Goal: Task Accomplishment & Management: Manage account settings

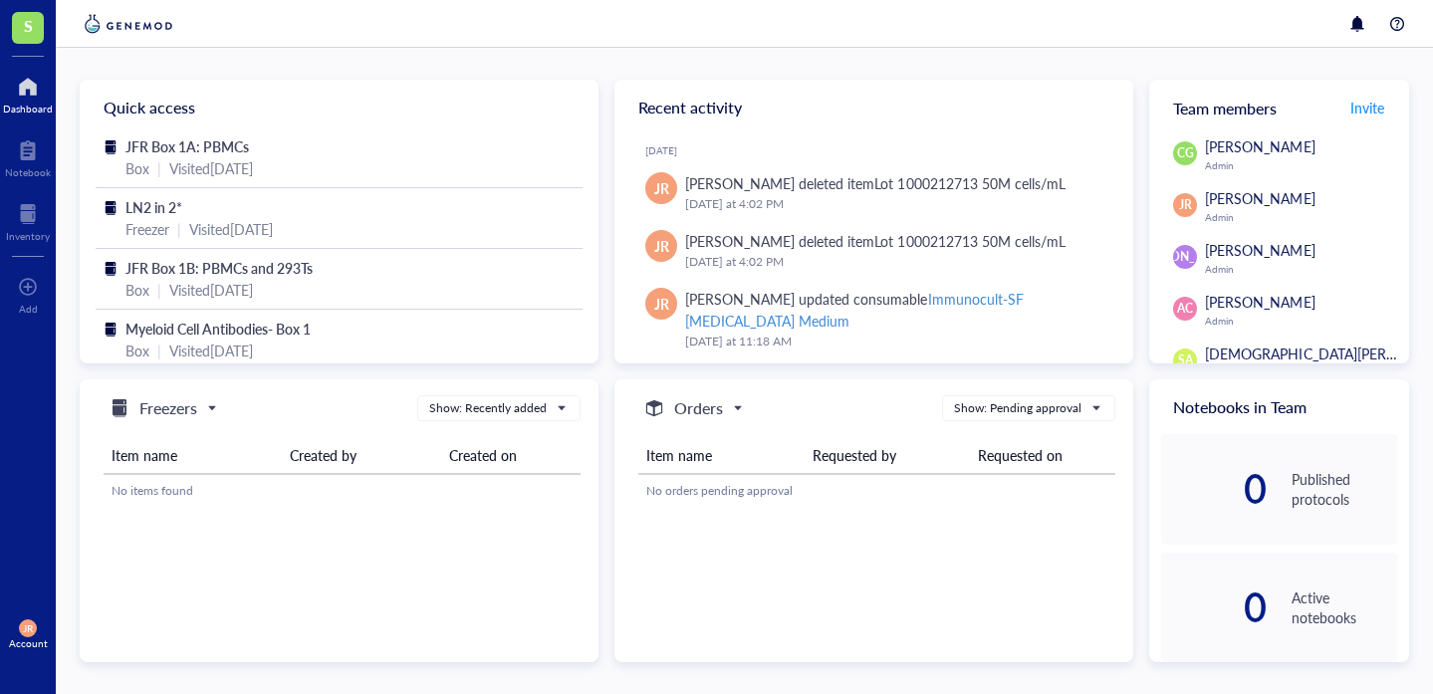
click at [24, 110] on div "Dashboard" at bounding box center [28, 109] width 50 height 12
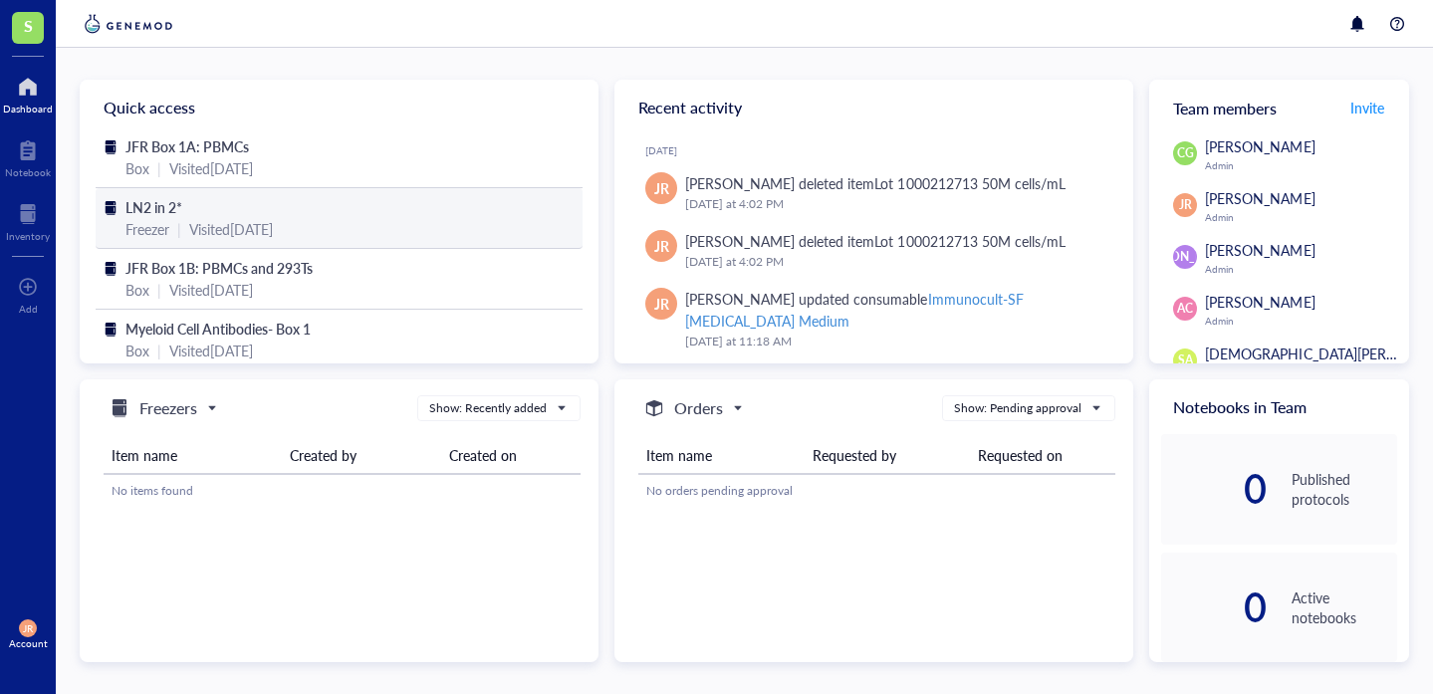
click at [182, 213] on span "LN2 in 2*" at bounding box center [154, 207] width 57 height 20
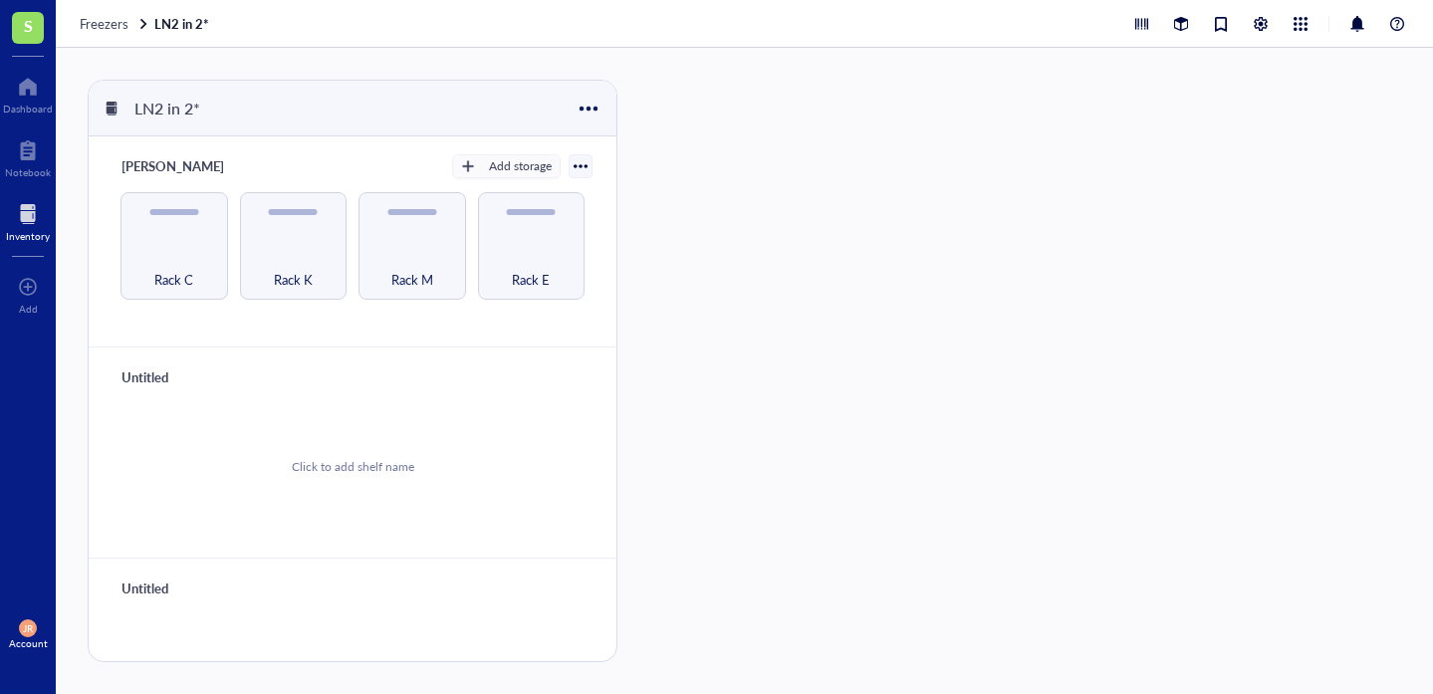
click at [574, 168] on div at bounding box center [581, 166] width 14 height 14
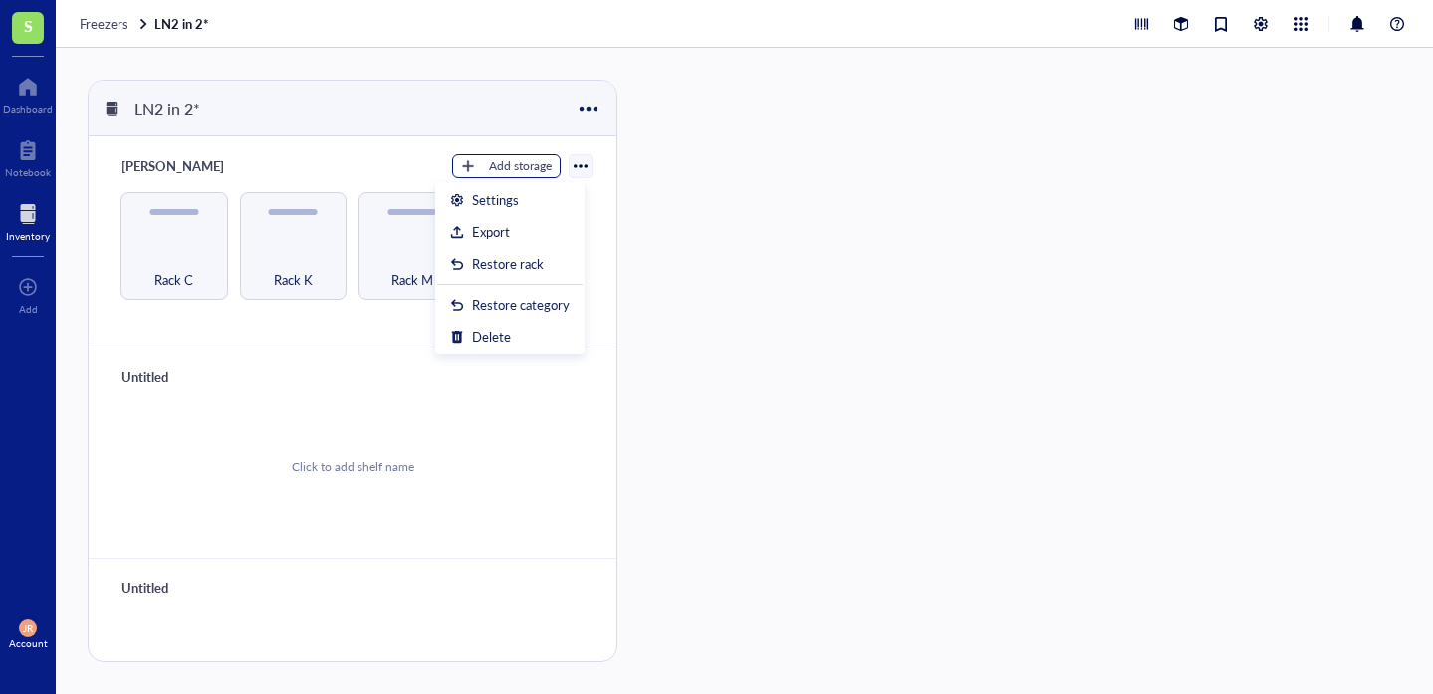
click at [509, 170] on div "Add storage" at bounding box center [520, 166] width 63 height 18
click at [474, 204] on span "Rack" at bounding box center [516, 200] width 114 height 22
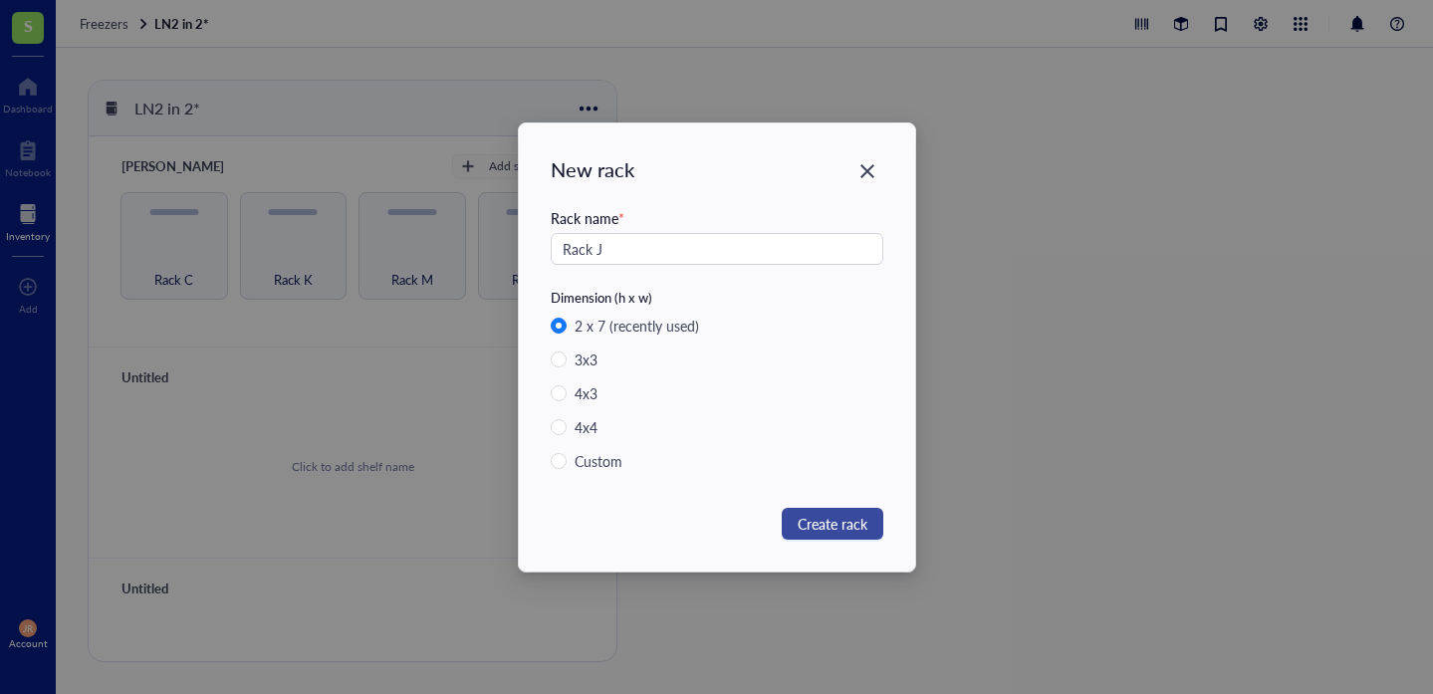
type input "Rack J"
click at [867, 527] on button "Create rack" at bounding box center [833, 524] width 102 height 32
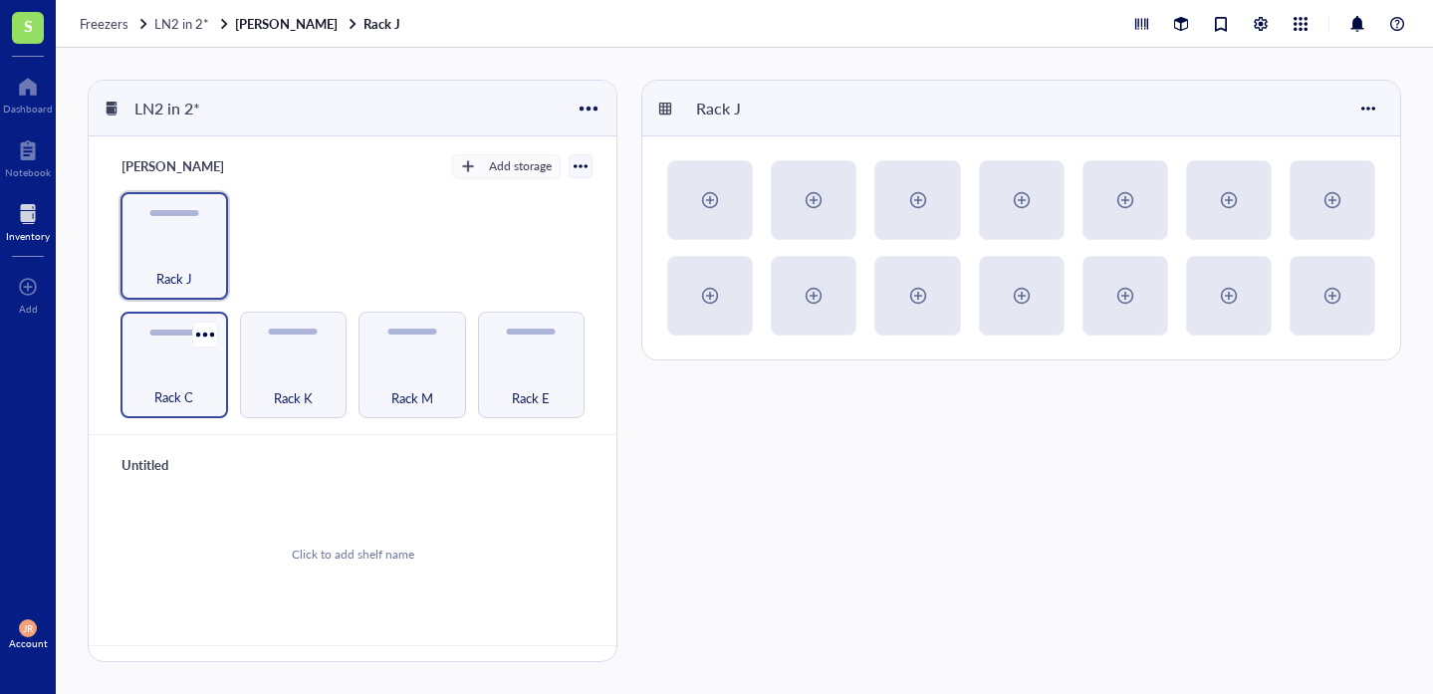
click at [158, 369] on div "Rack C" at bounding box center [174, 387] width 88 height 44
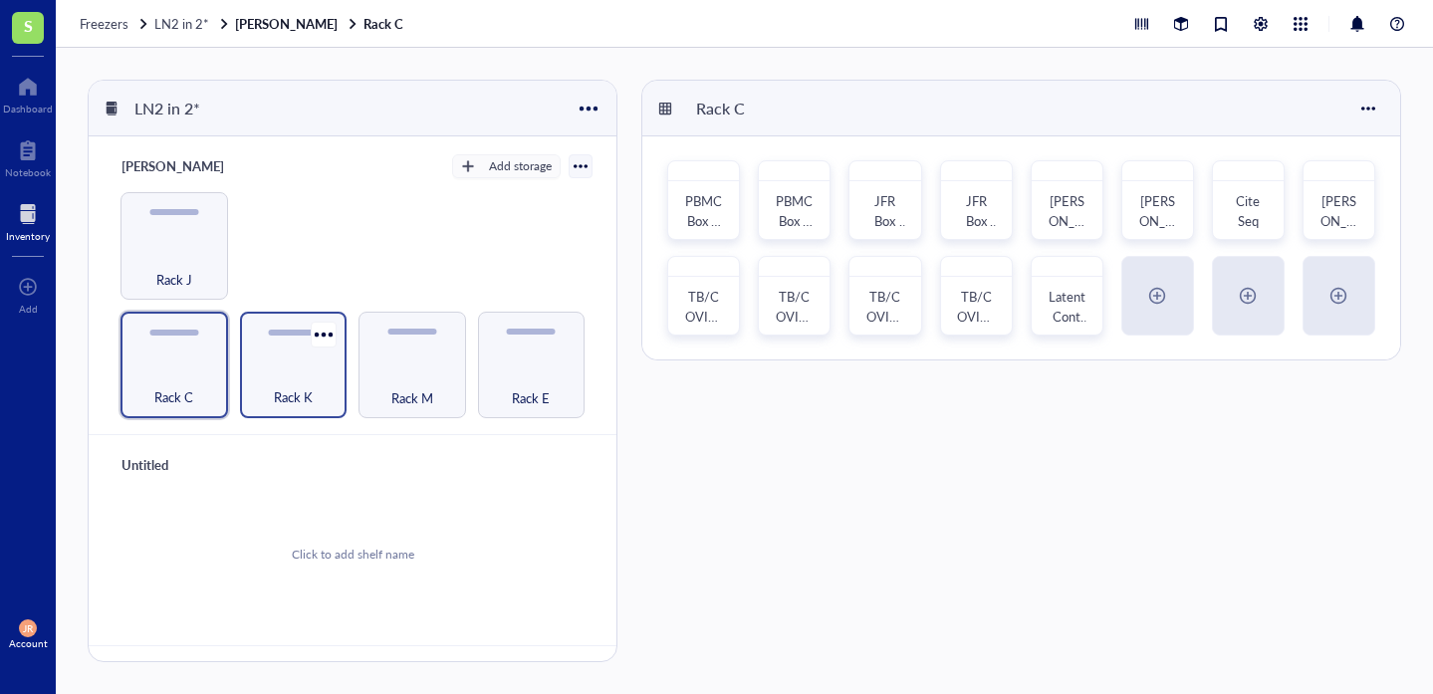
click at [288, 381] on div "Rack K" at bounding box center [294, 387] width 88 height 44
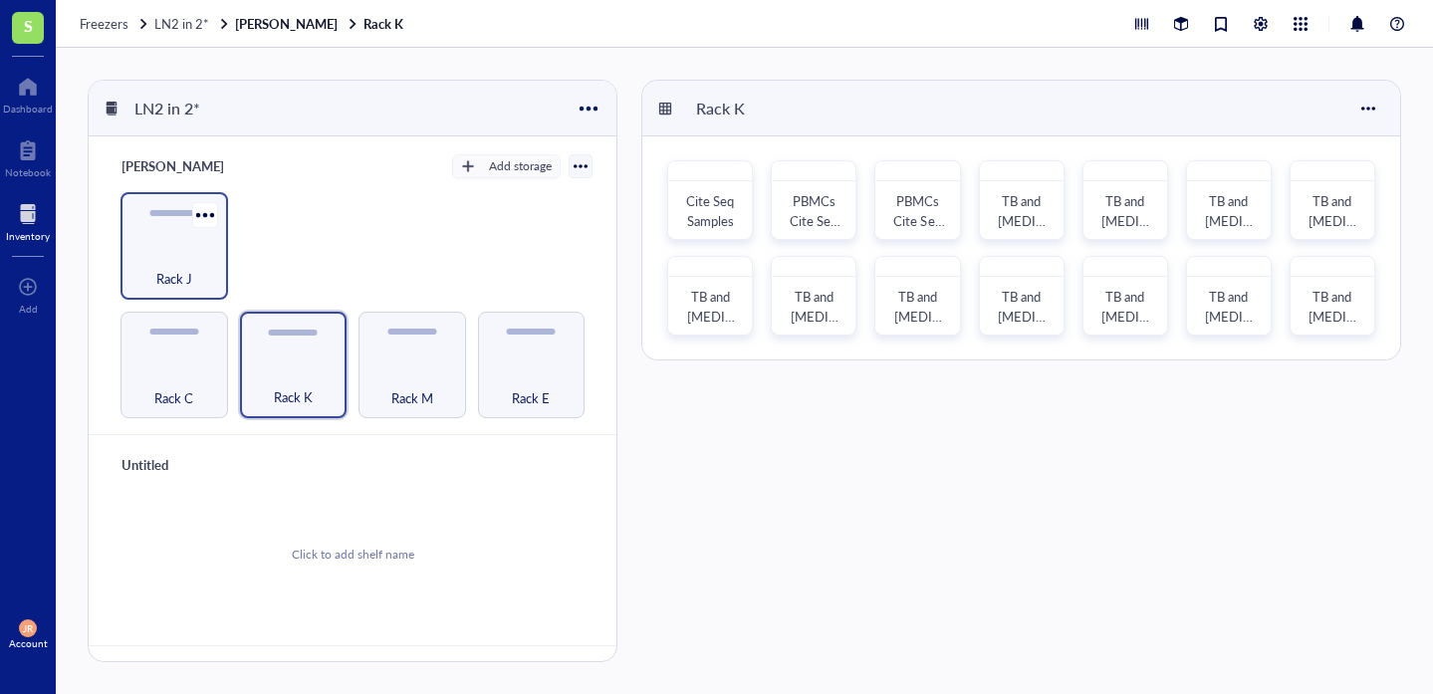
click at [159, 223] on div "Rack J" at bounding box center [175, 246] width 108 height 108
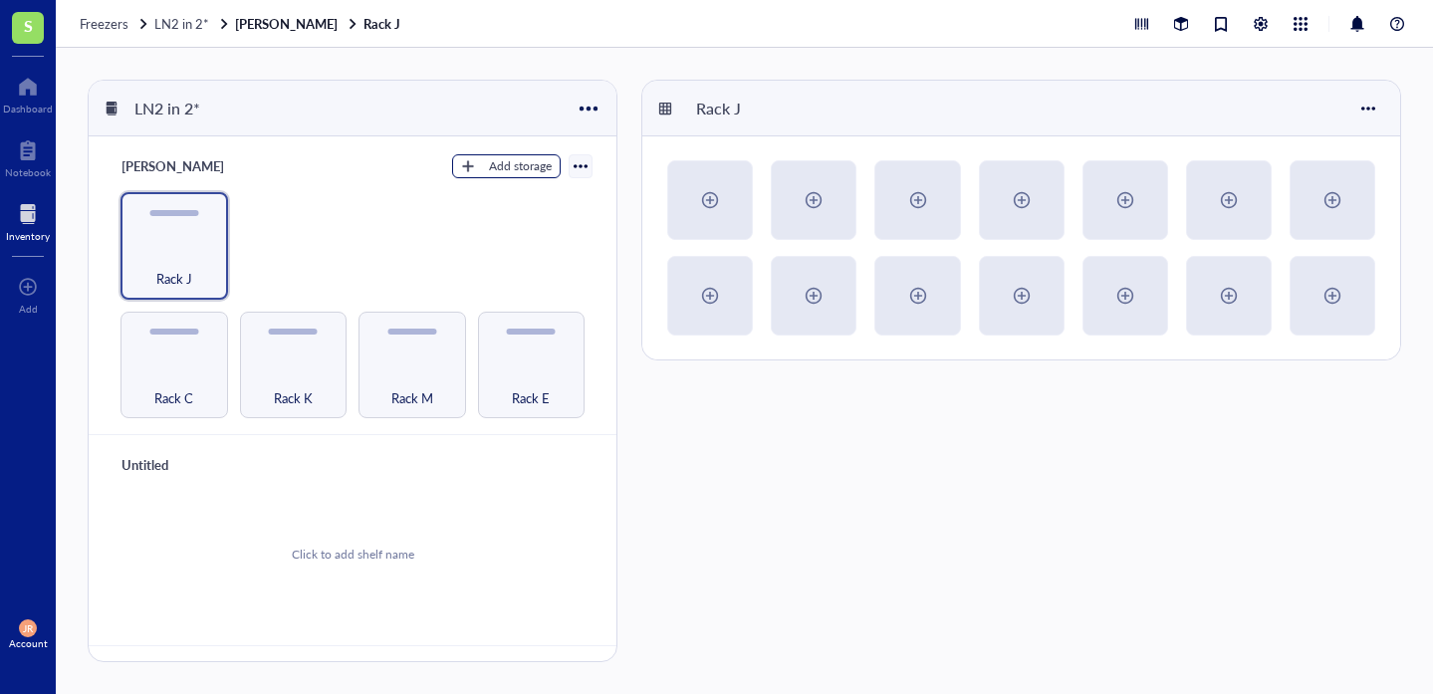
click at [499, 173] on div "Add storage" at bounding box center [520, 166] width 63 height 18
click at [479, 198] on span "Rack" at bounding box center [516, 200] width 114 height 22
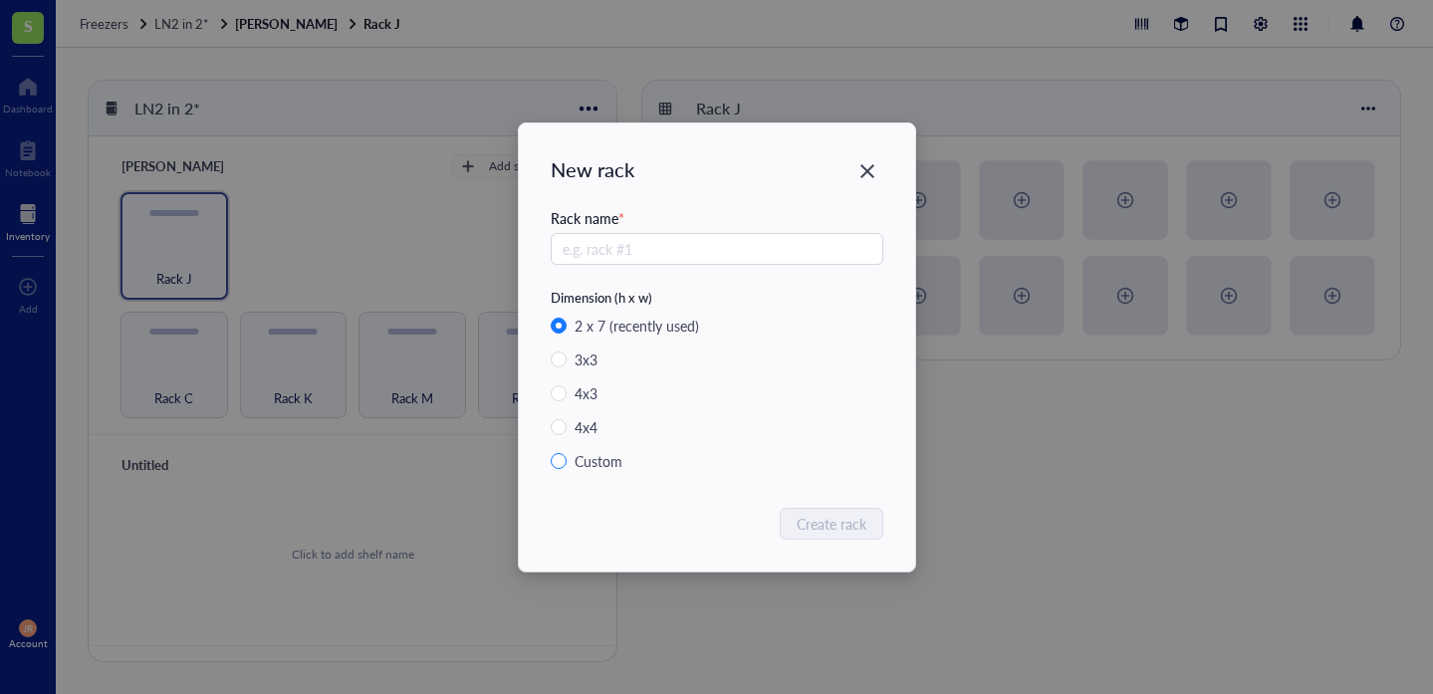
click at [553, 451] on label "Custom" at bounding box center [717, 461] width 333 height 22
click at [553, 453] on input "Custom" at bounding box center [559, 461] width 16 height 16
radio input "true"
radio input "false"
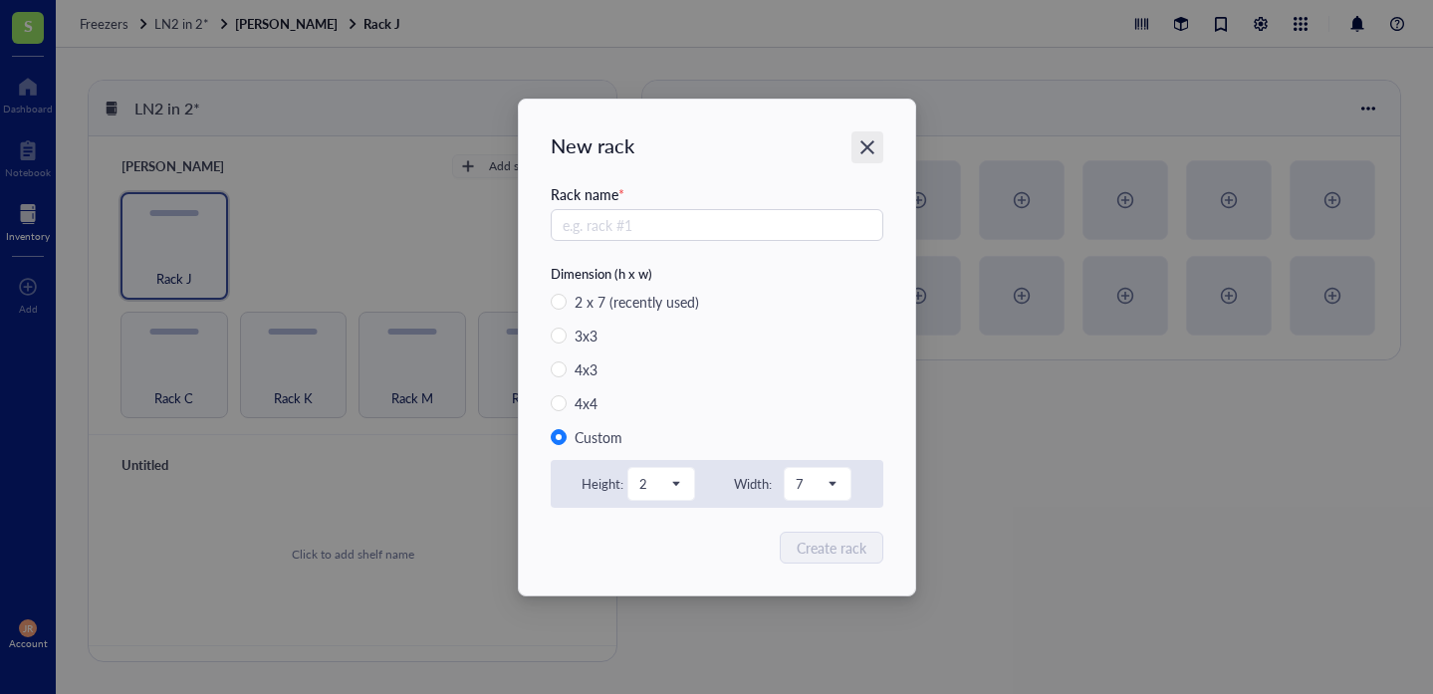
click at [871, 145] on icon "Close" at bounding box center [867, 146] width 19 height 19
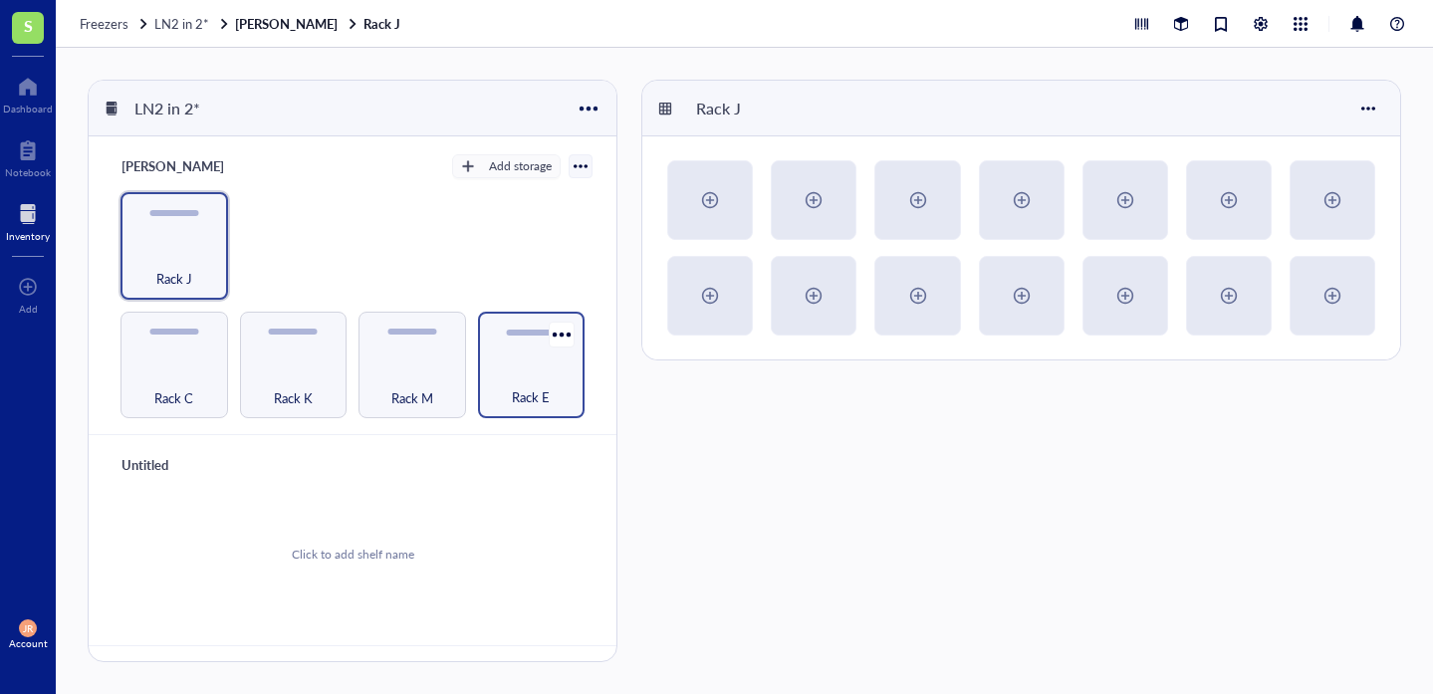
click at [534, 387] on span "Rack E" at bounding box center [531, 398] width 38 height 22
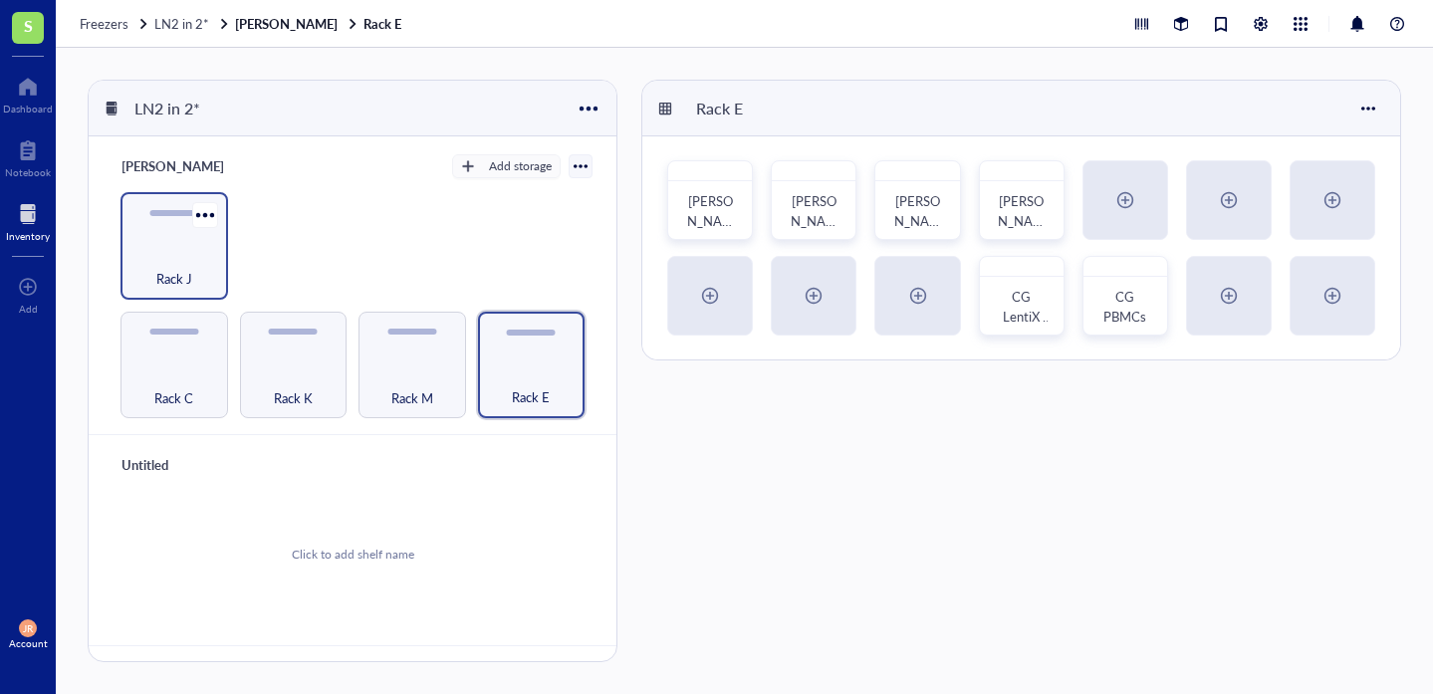
click at [199, 264] on div "Rack J" at bounding box center [174, 268] width 88 height 44
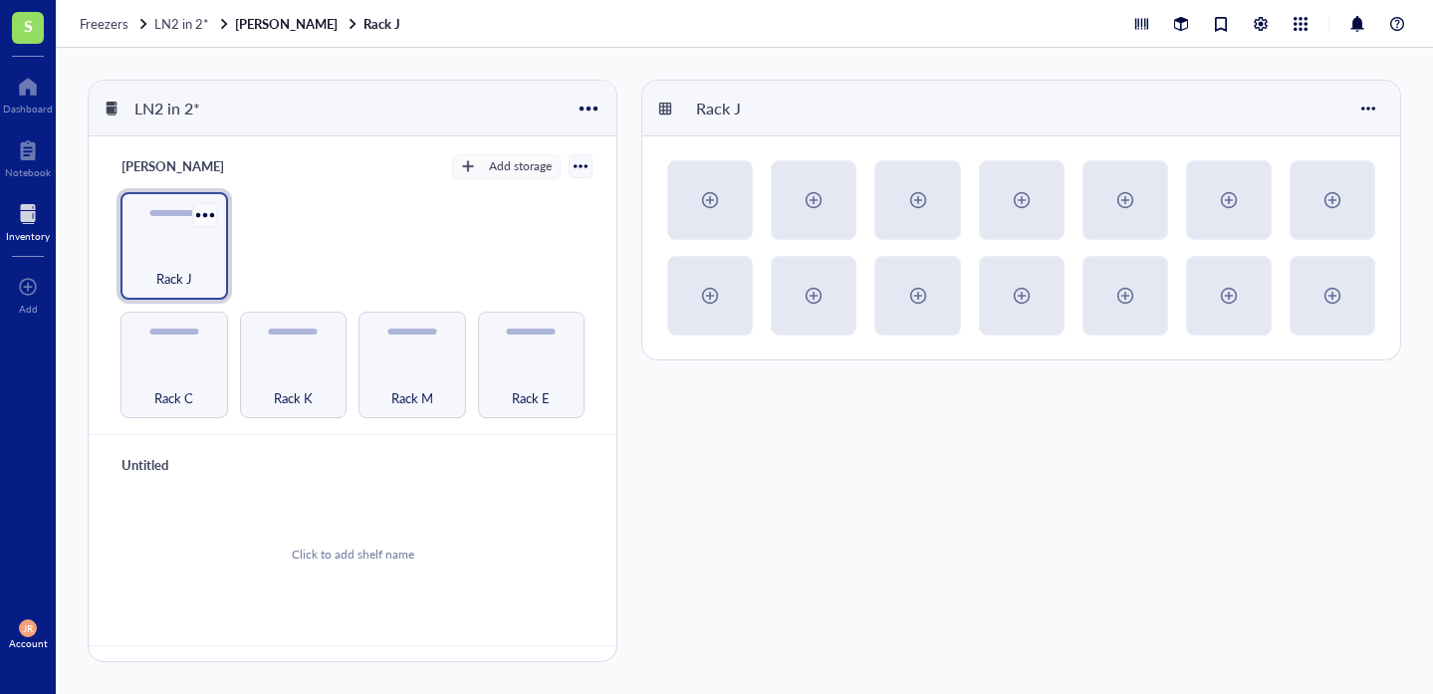
click at [204, 214] on div at bounding box center [204, 214] width 29 height 29
click at [261, 253] on div "Settings" at bounding box center [250, 250] width 47 height 18
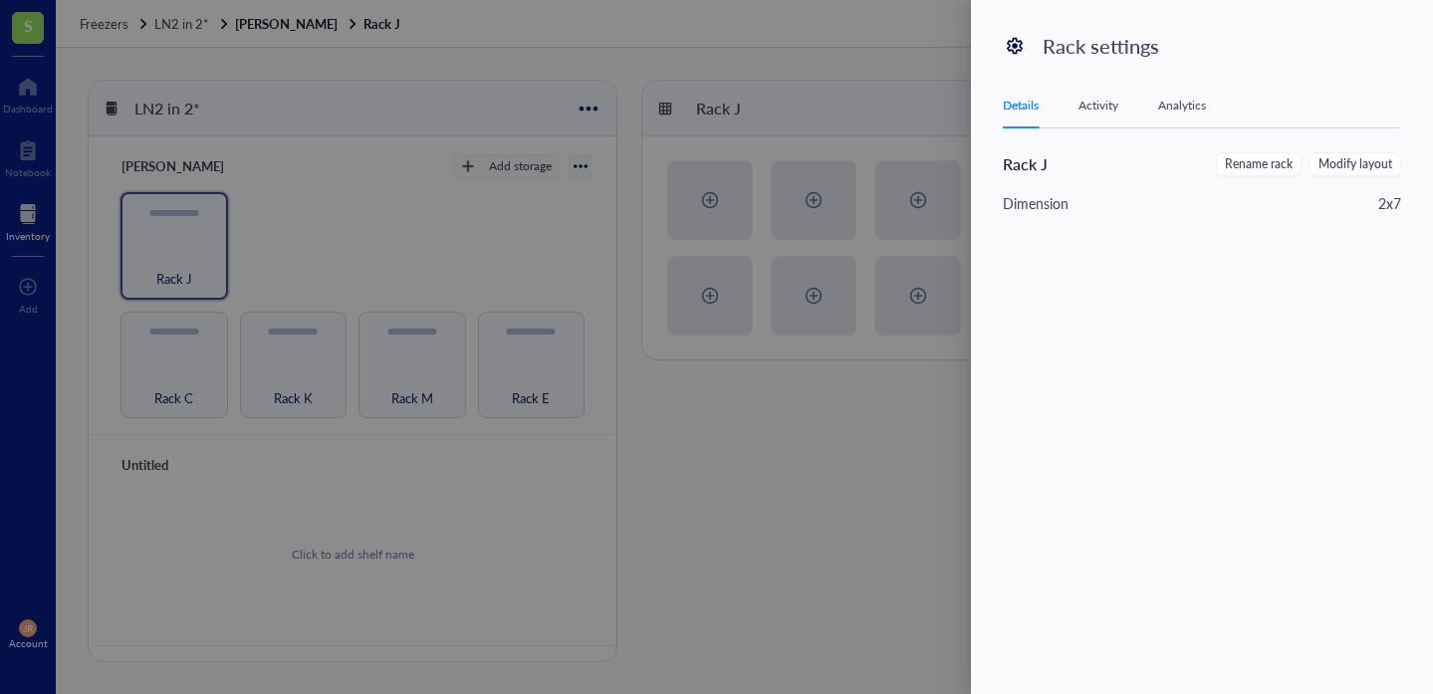
click at [1379, 196] on div "2 x 7" at bounding box center [1390, 203] width 23 height 22
click at [1365, 155] on span "Modify layout" at bounding box center [1356, 164] width 74 height 19
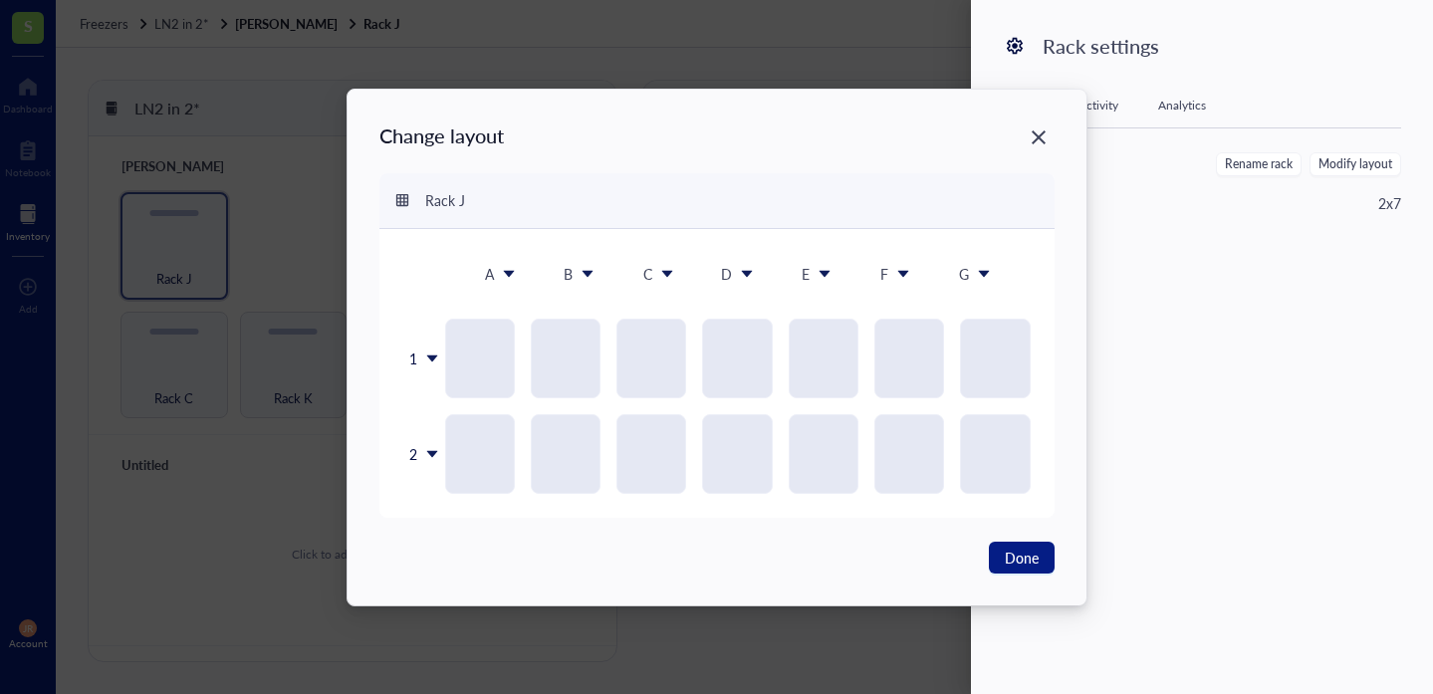
click at [420, 207] on div "Rack J" at bounding box center [717, 201] width 675 height 56
click at [440, 188] on div "Rack J" at bounding box center [717, 201] width 675 height 56
click at [1036, 133] on icon "Close" at bounding box center [1039, 137] width 14 height 14
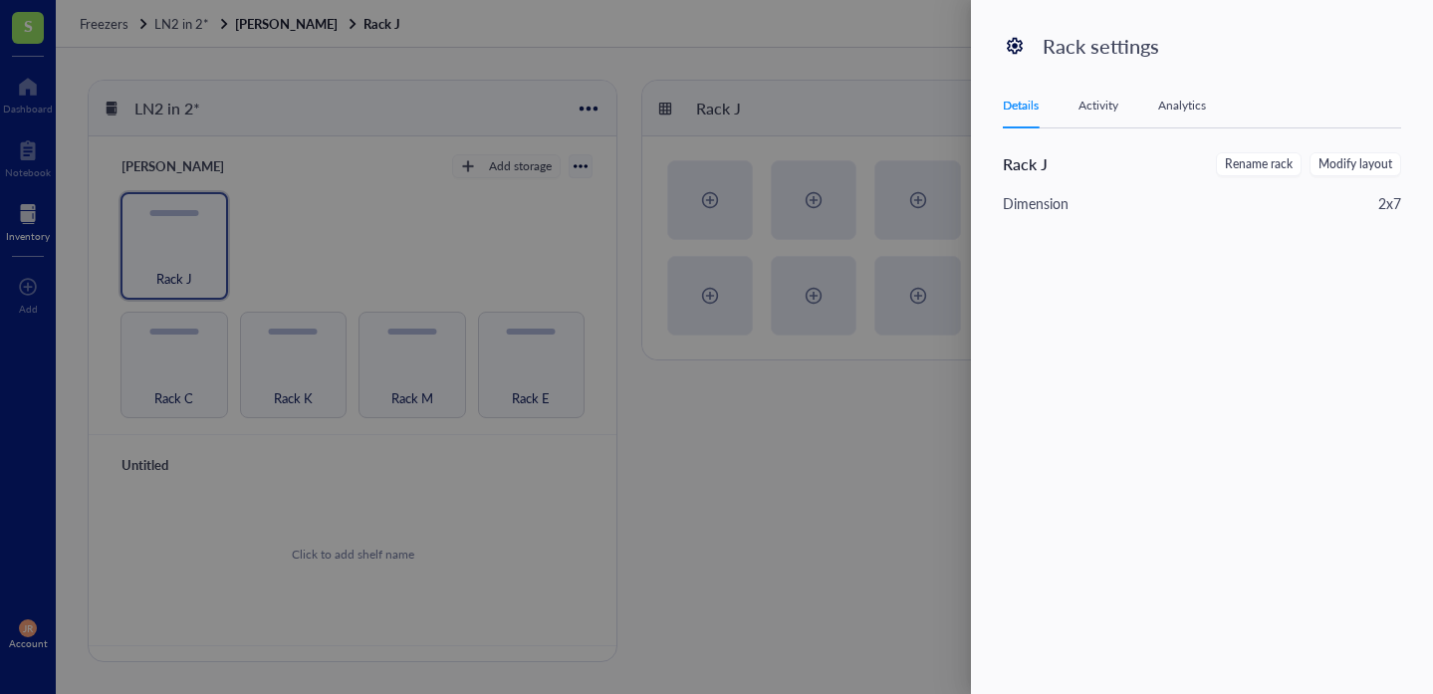
click at [747, 538] on div at bounding box center [716, 347] width 1433 height 694
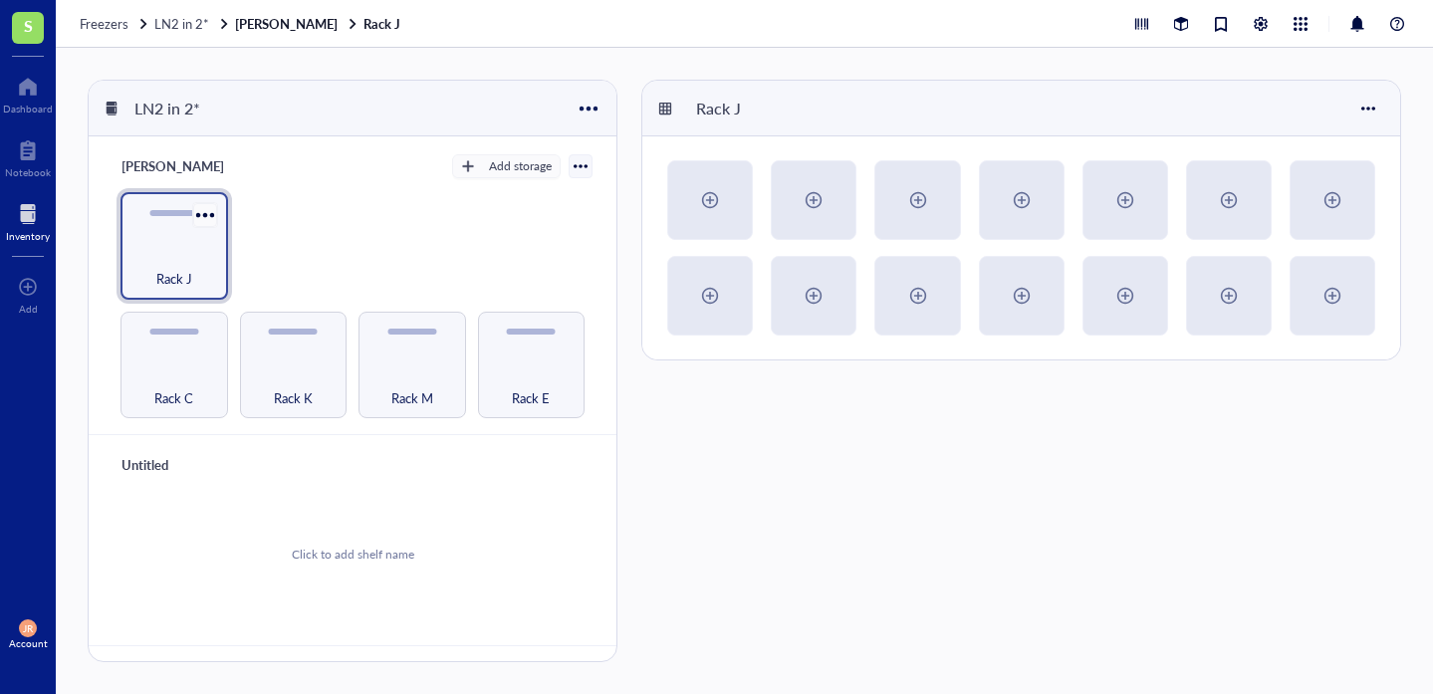
click at [202, 218] on div at bounding box center [204, 214] width 29 height 29
click at [229, 324] on div "Archive" at bounding box center [249, 323] width 44 height 18
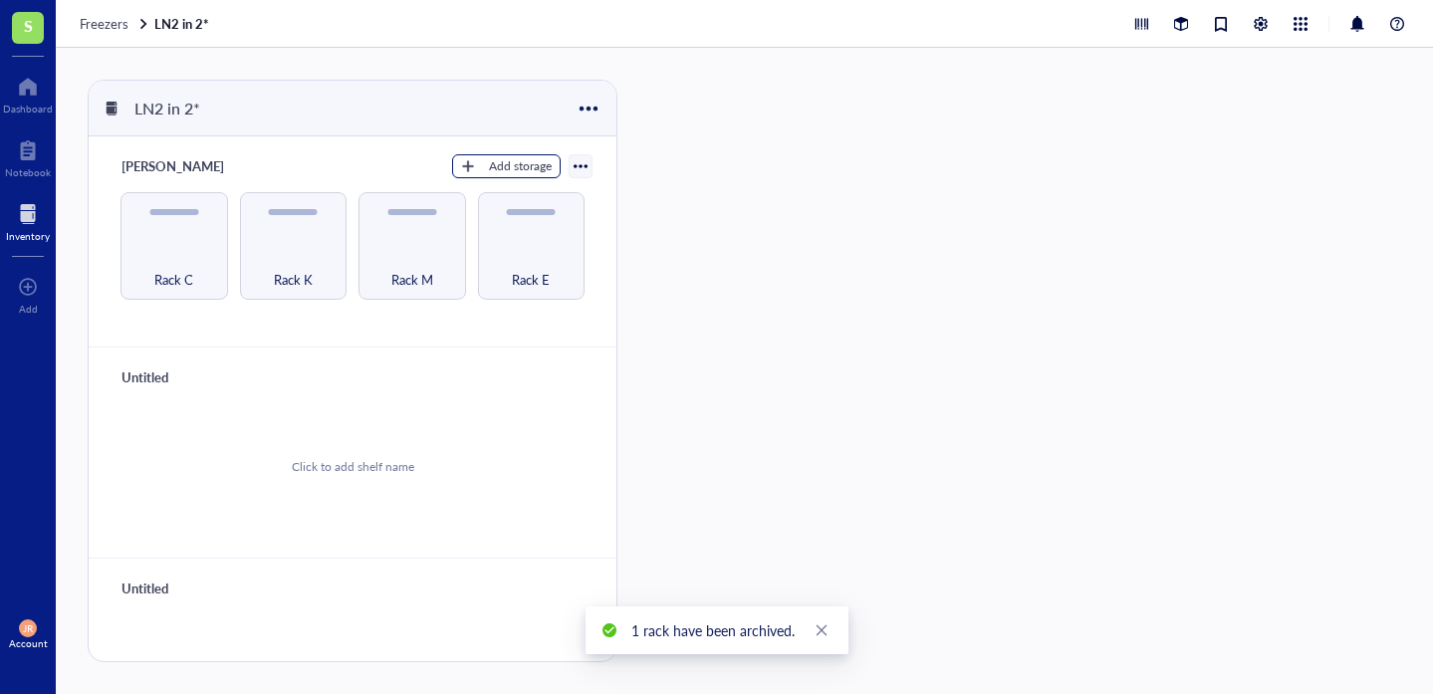
click at [514, 172] on div "Add storage" at bounding box center [520, 166] width 63 height 18
click at [502, 199] on span "Rack" at bounding box center [516, 200] width 114 height 22
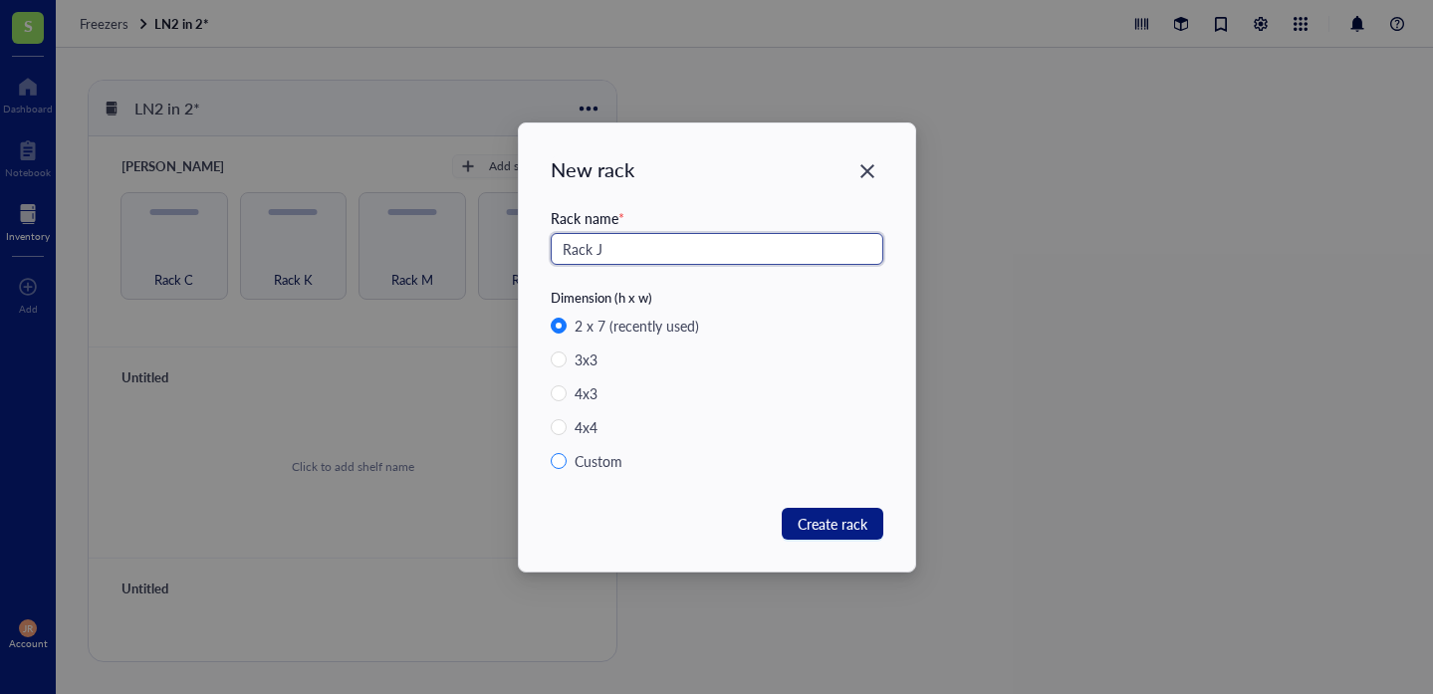
type input "Rack J"
click at [555, 464] on input "Custom" at bounding box center [559, 461] width 16 height 16
radio input "true"
radio input "false"
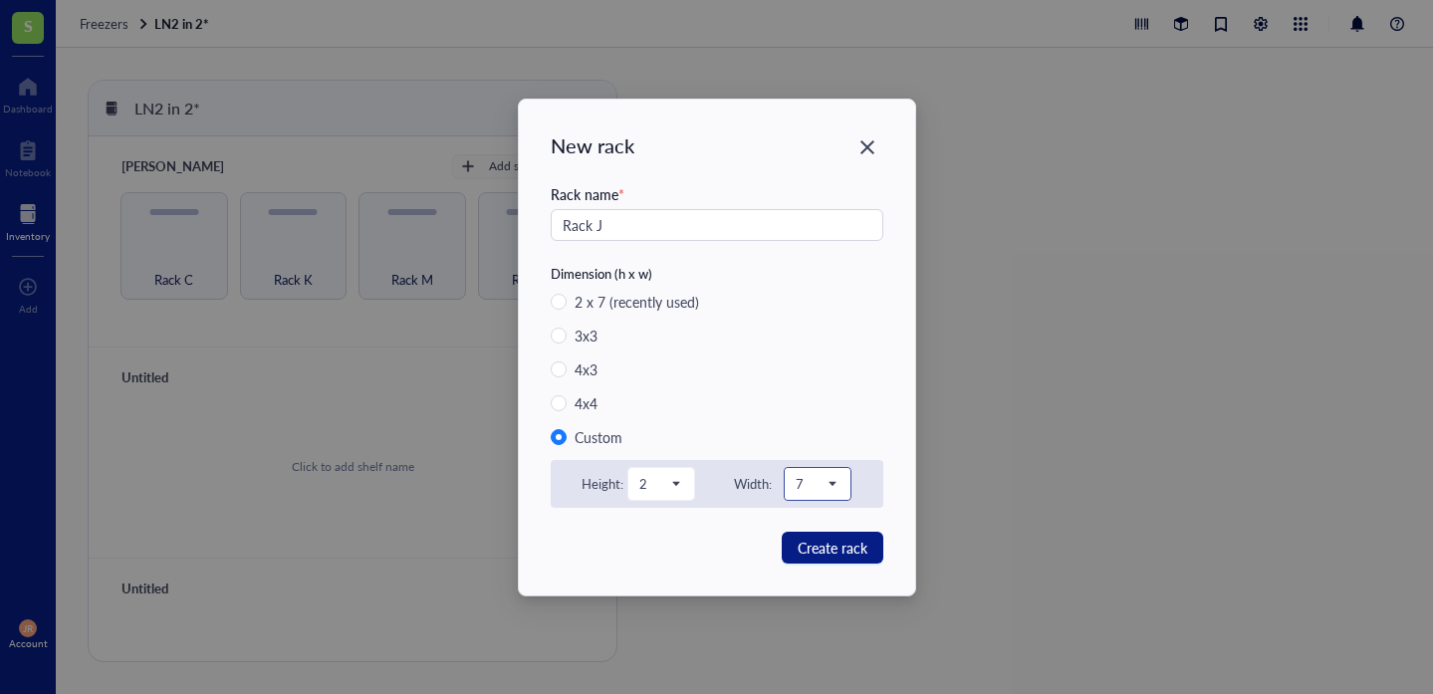
click at [805, 490] on span "7" at bounding box center [816, 484] width 40 height 18
click at [806, 219] on div "1" at bounding box center [818, 225] width 42 height 22
click at [661, 475] on span "2" at bounding box center [660, 484] width 40 height 18
click at [649, 382] on div "13" at bounding box center [662, 385] width 42 height 22
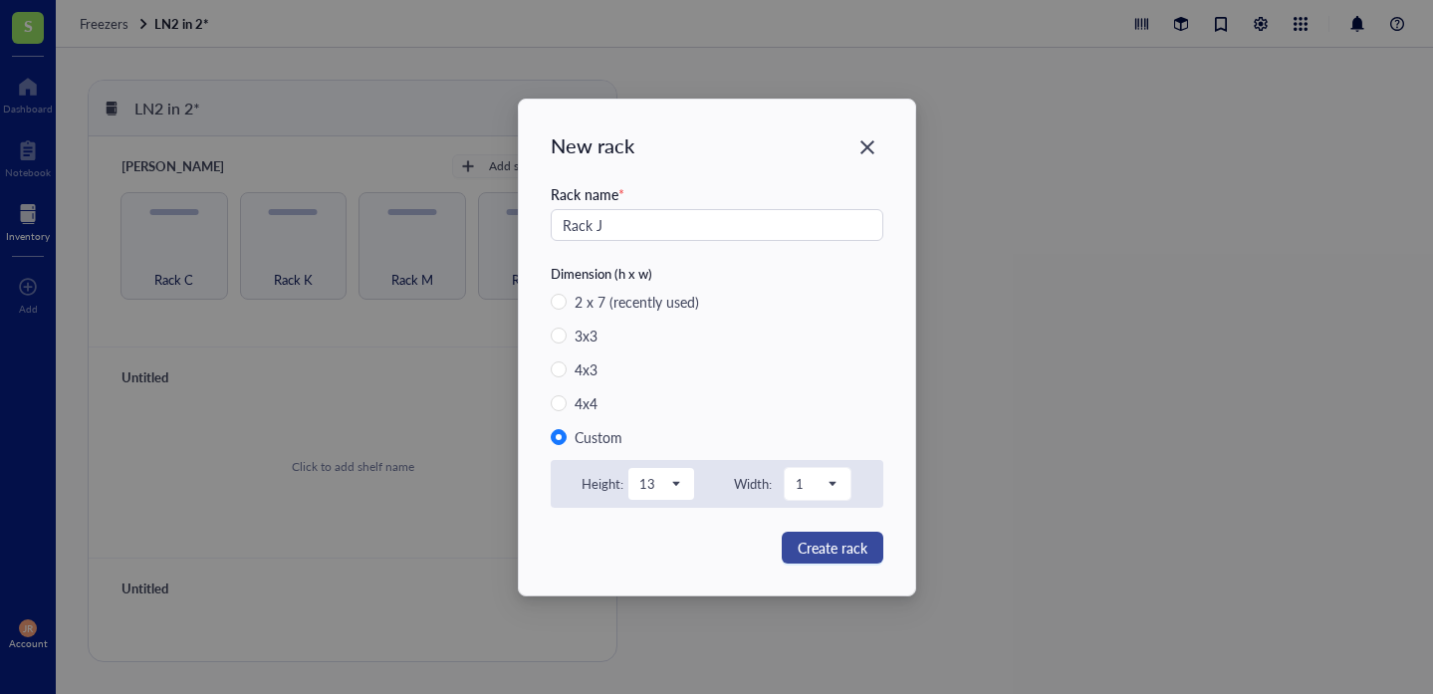
click at [809, 547] on span "Create rack" at bounding box center [833, 548] width 70 height 22
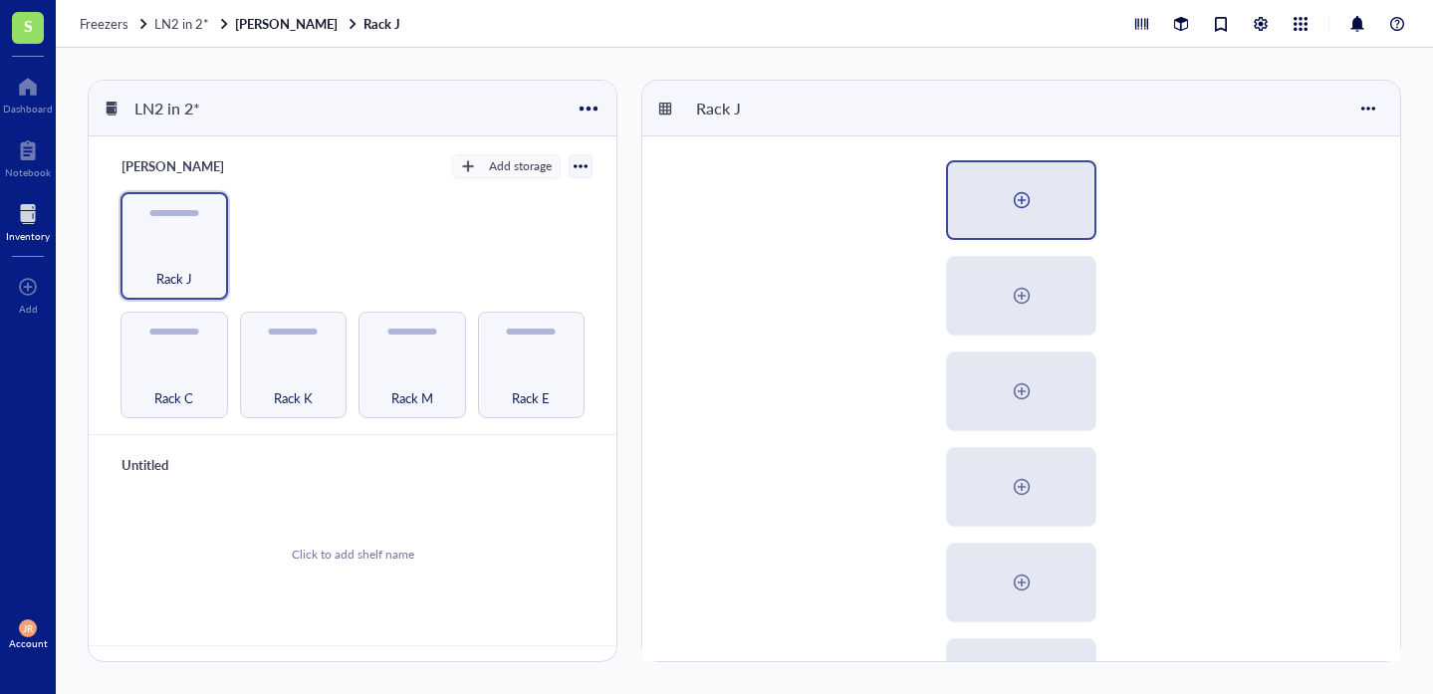
click at [1020, 194] on div at bounding box center [1022, 200] width 32 height 32
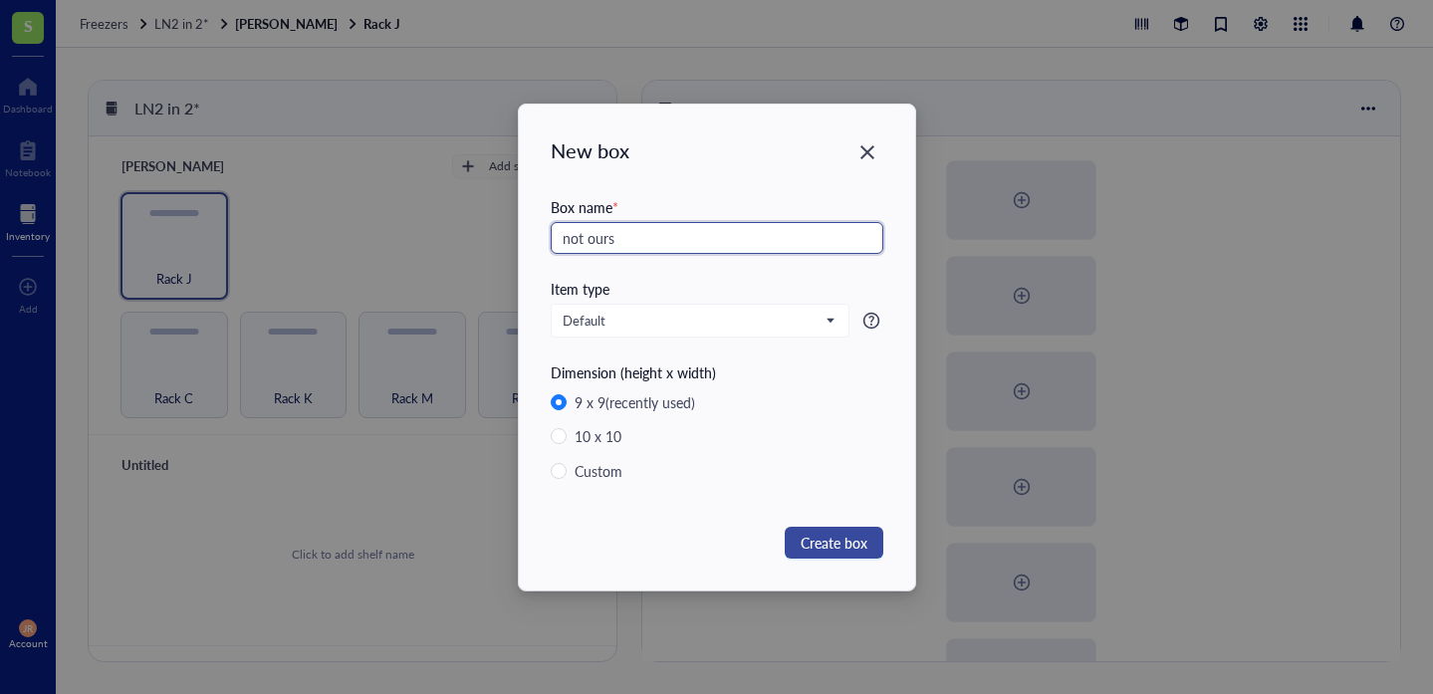
type input "not ours"
click at [852, 537] on span "Create box" at bounding box center [834, 543] width 67 height 22
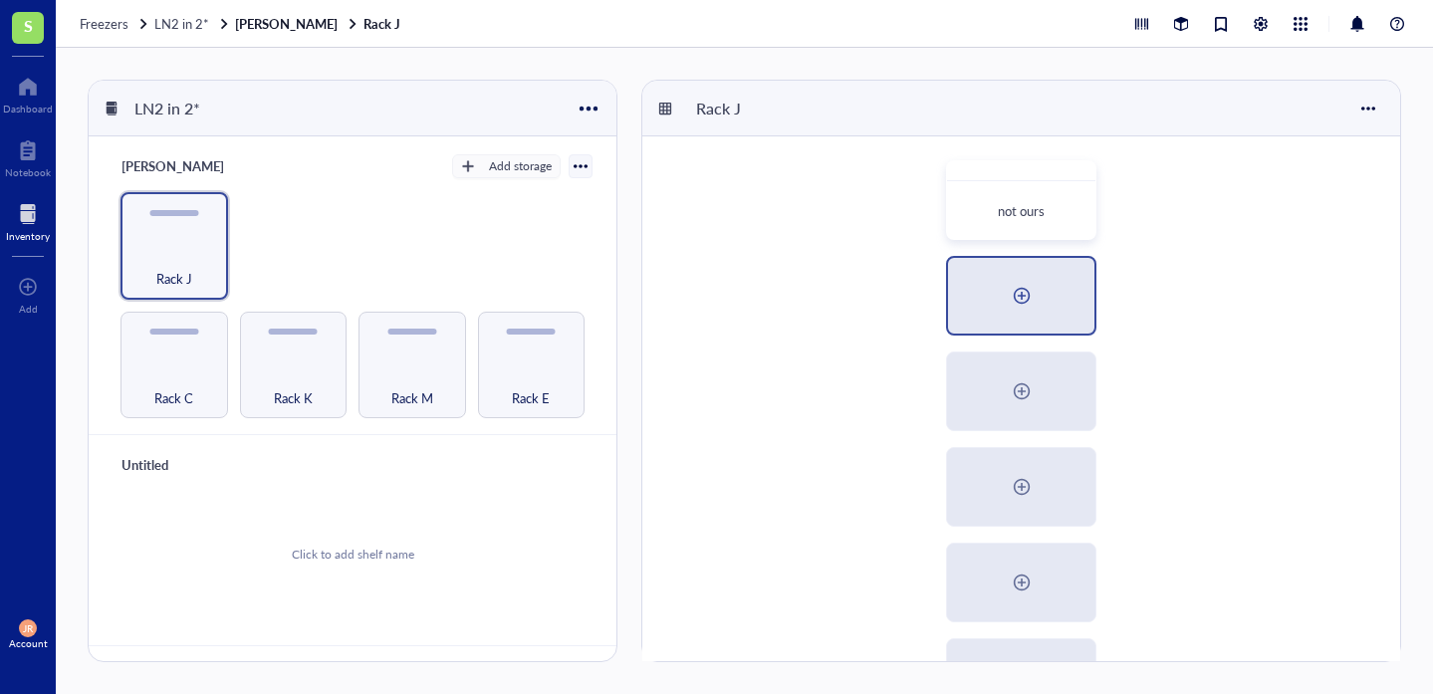
click at [997, 317] on div at bounding box center [1021, 296] width 146 height 76
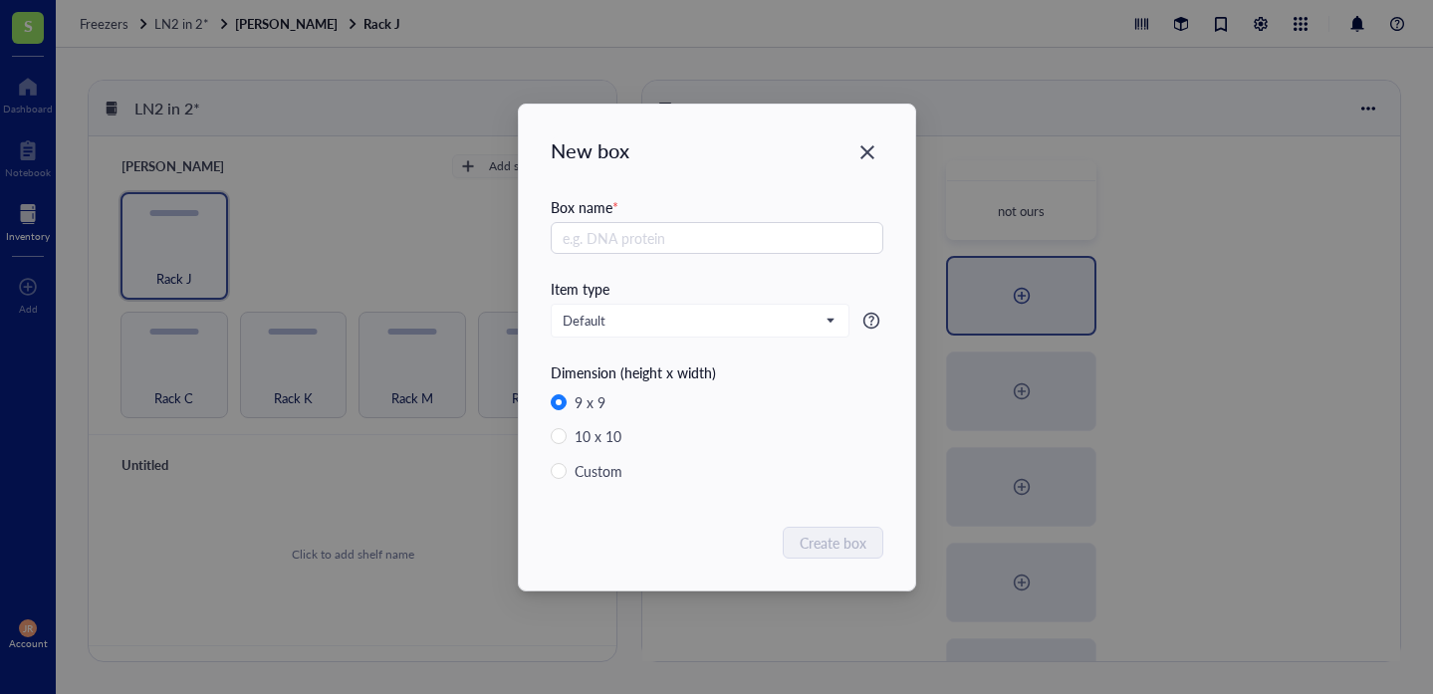
click at [997, 317] on div "New box Box name * Item type Default Dimension (height x width) 9 x 9 10 x 10 C…" at bounding box center [716, 347] width 1433 height 694
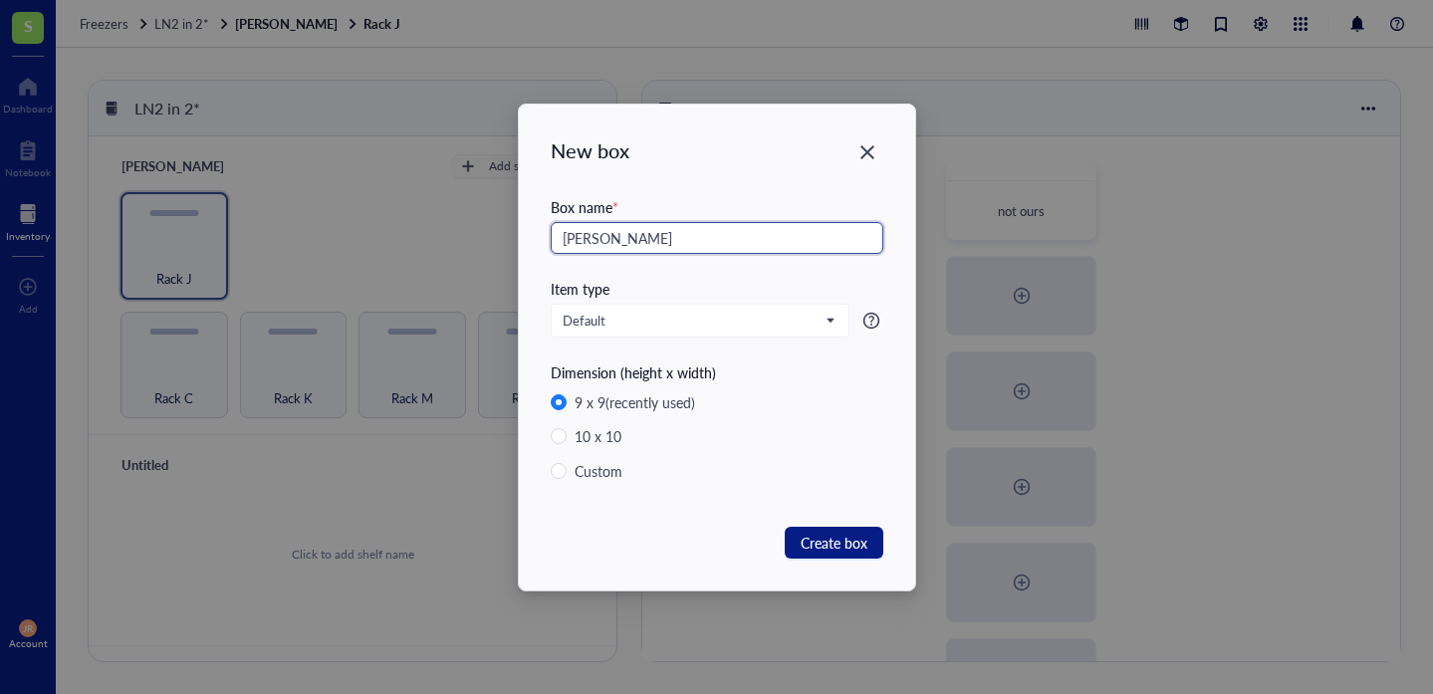
click at [571, 238] on input "[PERSON_NAME]" at bounding box center [717, 238] width 333 height 32
click at [603, 231] on input "not orus" at bounding box center [717, 238] width 333 height 32
type input "not ours"
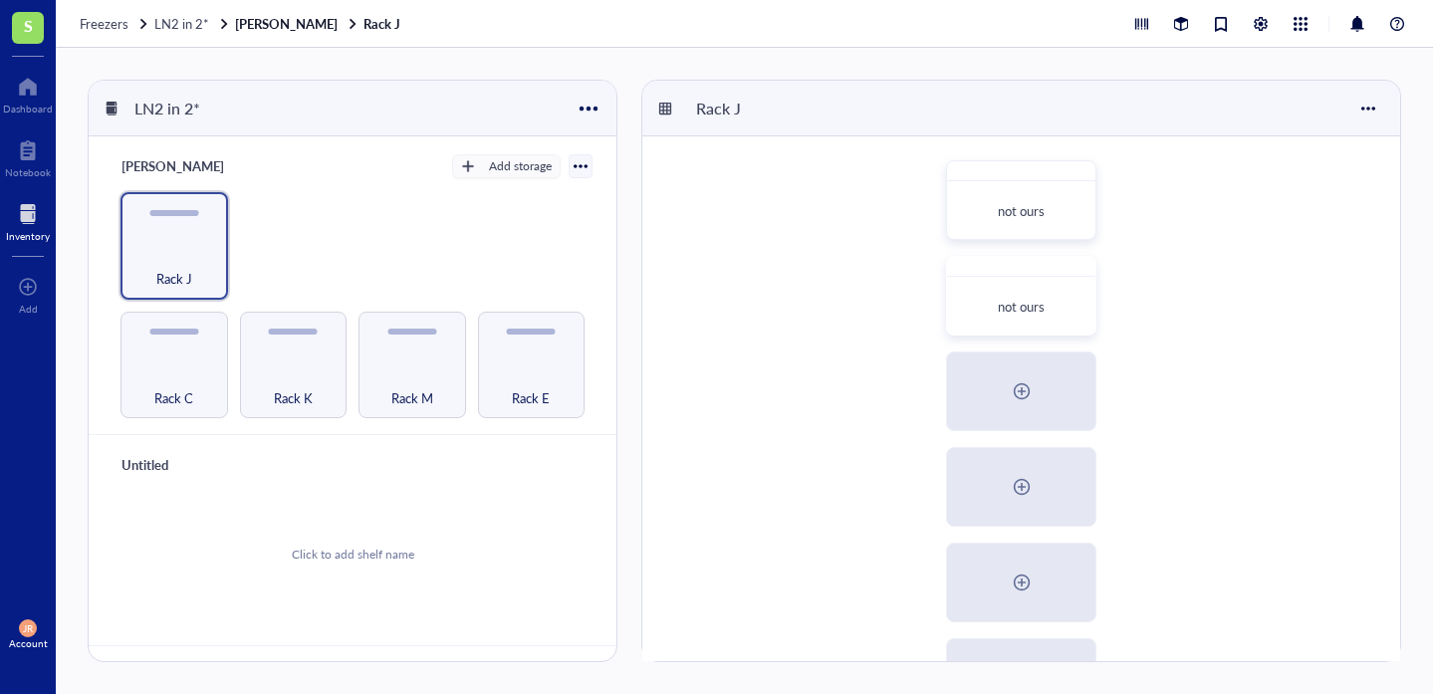
click at [986, 408] on div at bounding box center [1021, 392] width 148 height 78
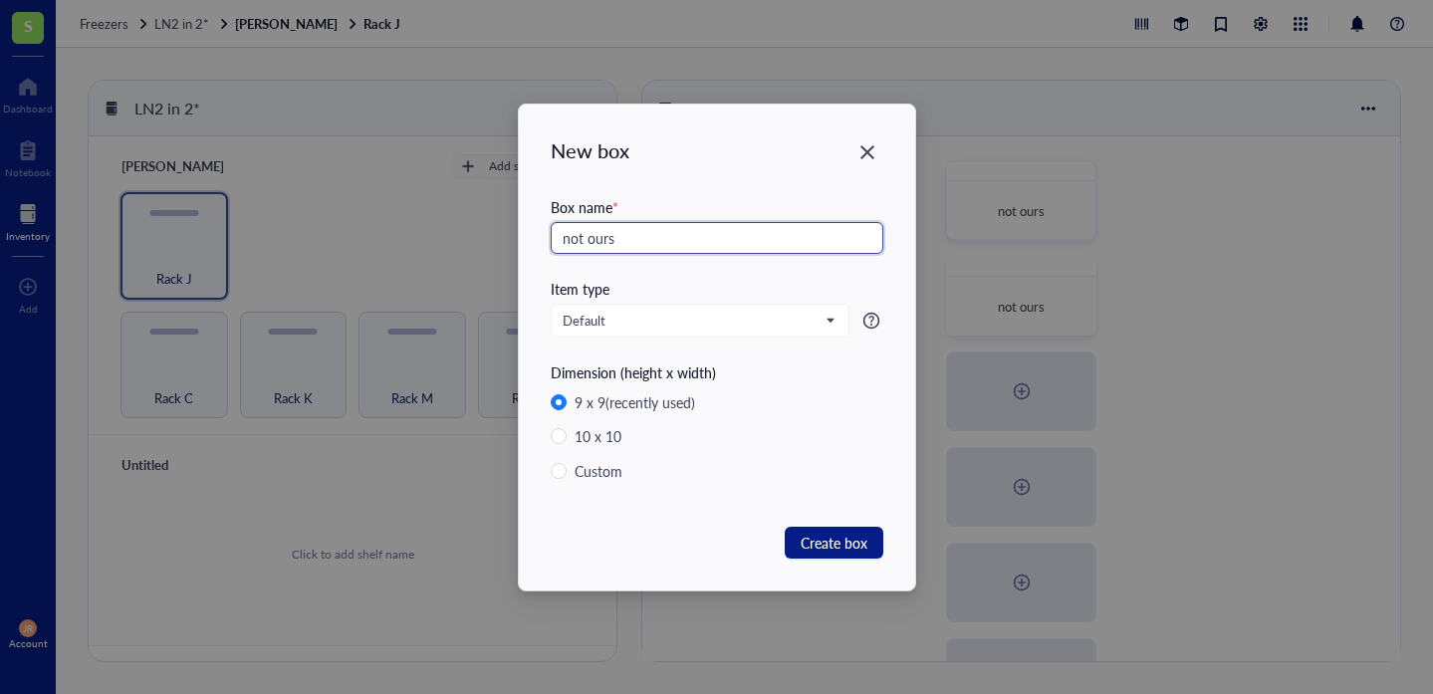
type input "not ours"
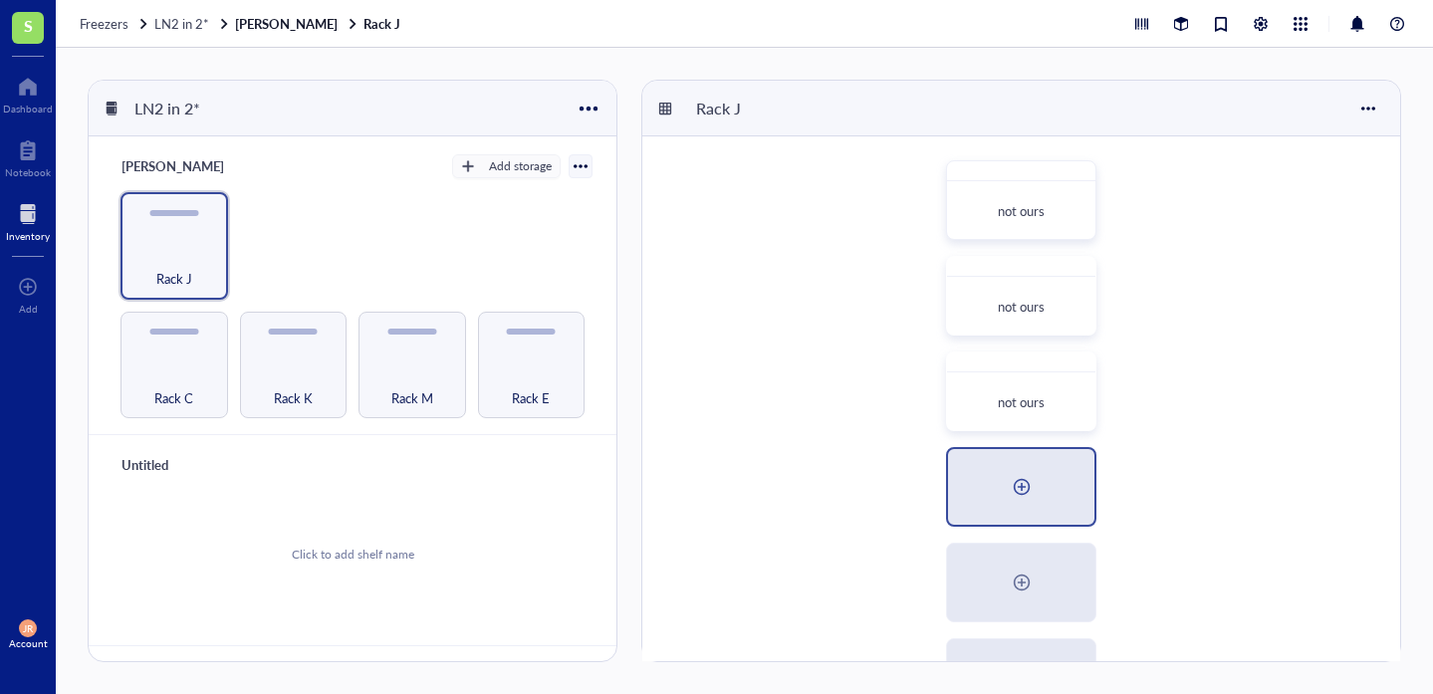
click at [1020, 477] on div at bounding box center [1022, 487] width 32 height 32
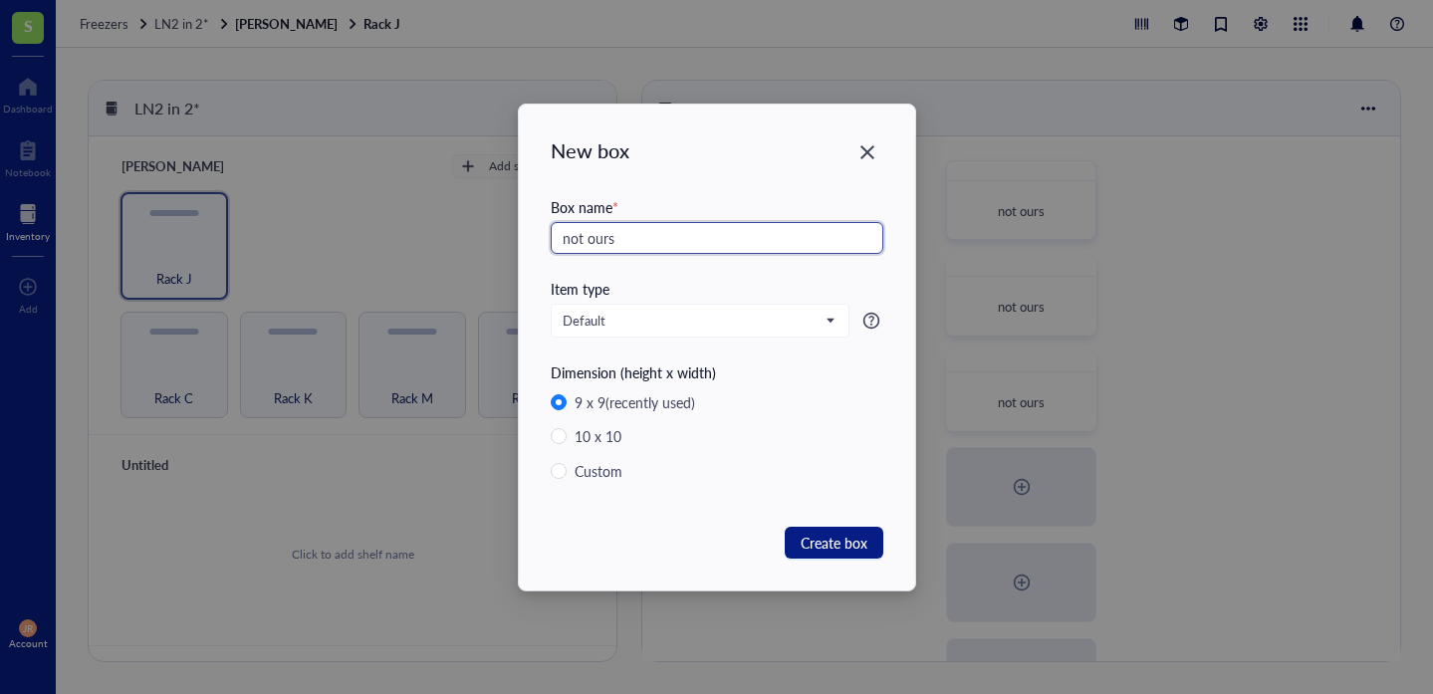
type input "not ours"
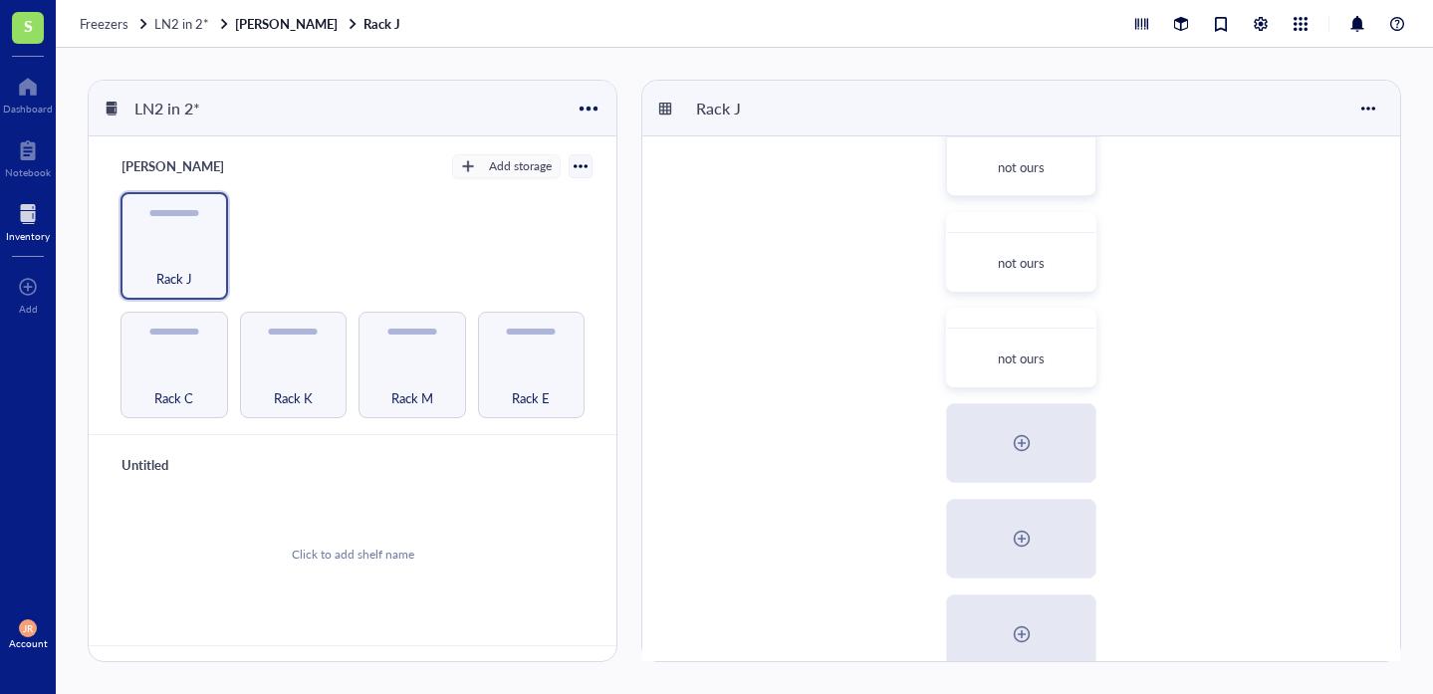
scroll to position [187, 0]
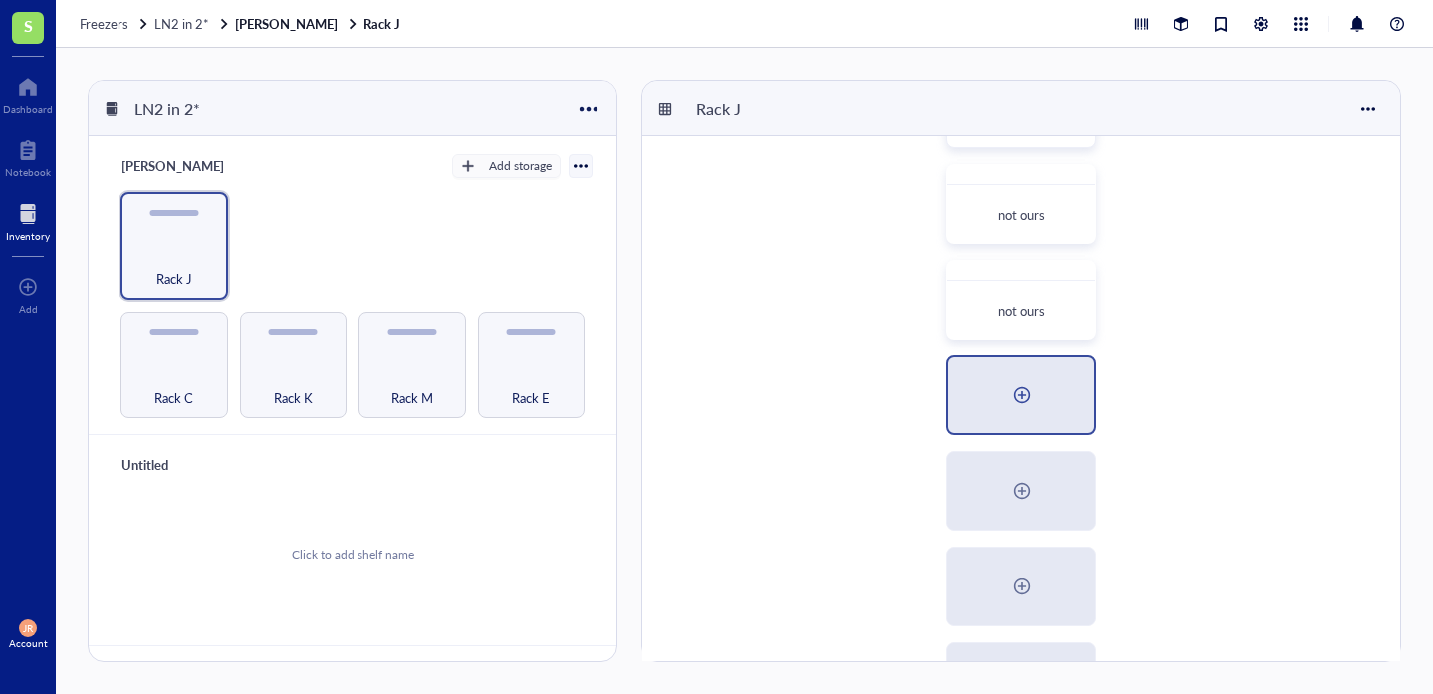
click at [1015, 397] on div at bounding box center [1022, 396] width 32 height 32
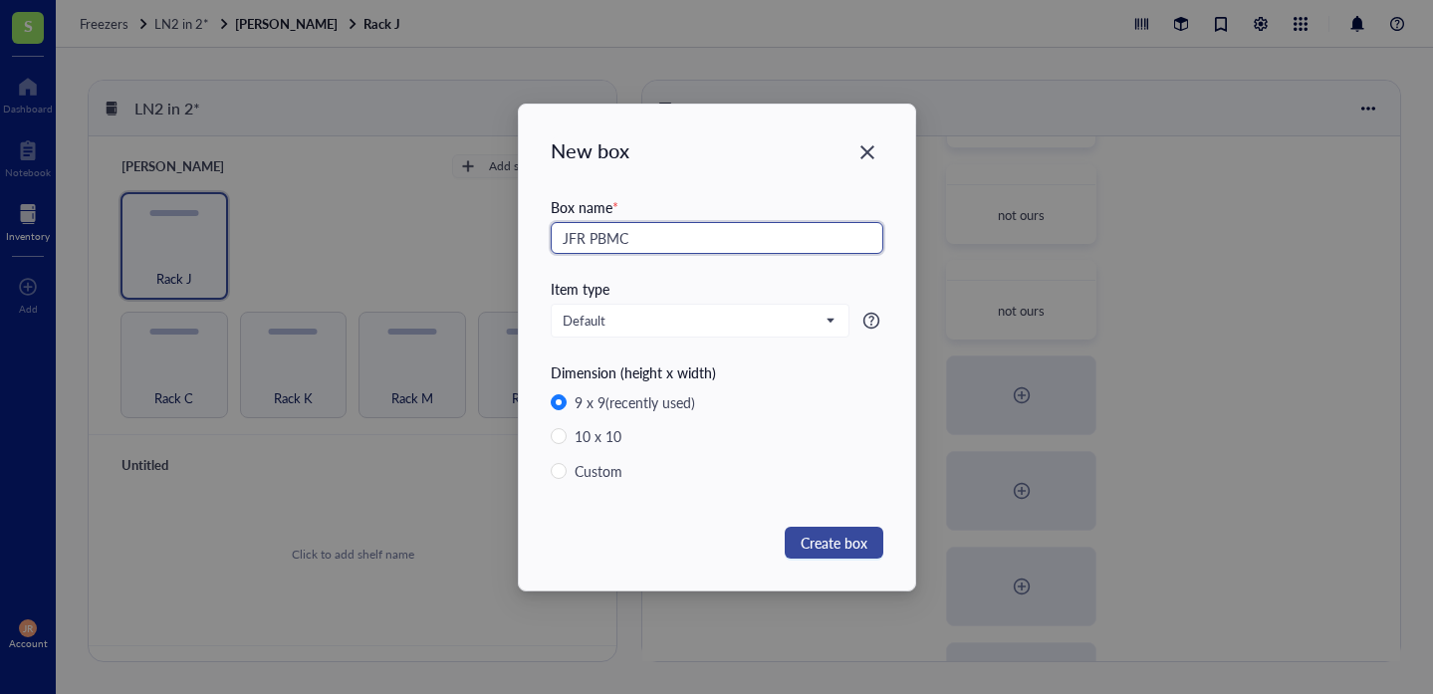
type input "JFR PBMC"
click at [816, 547] on span "Create box" at bounding box center [834, 543] width 67 height 22
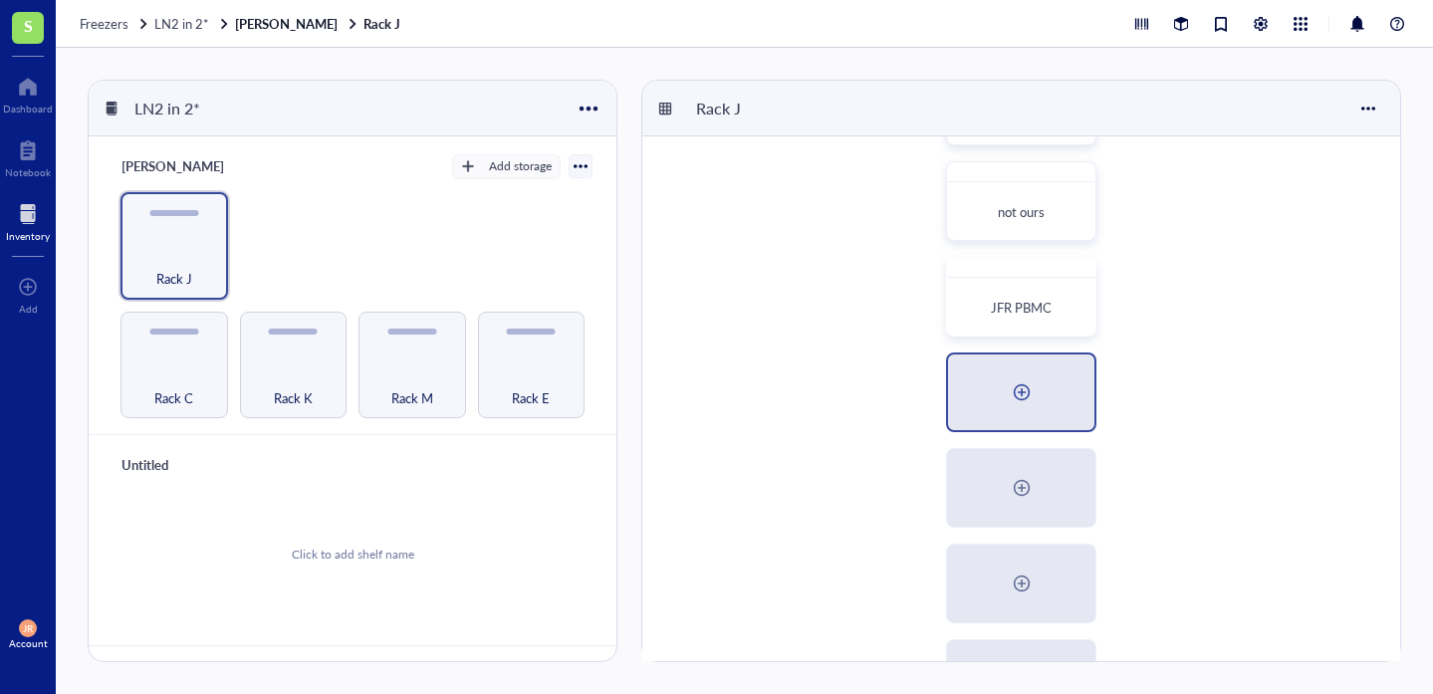
scroll to position [289, 0]
click at [1043, 414] on div at bounding box center [1021, 390] width 146 height 76
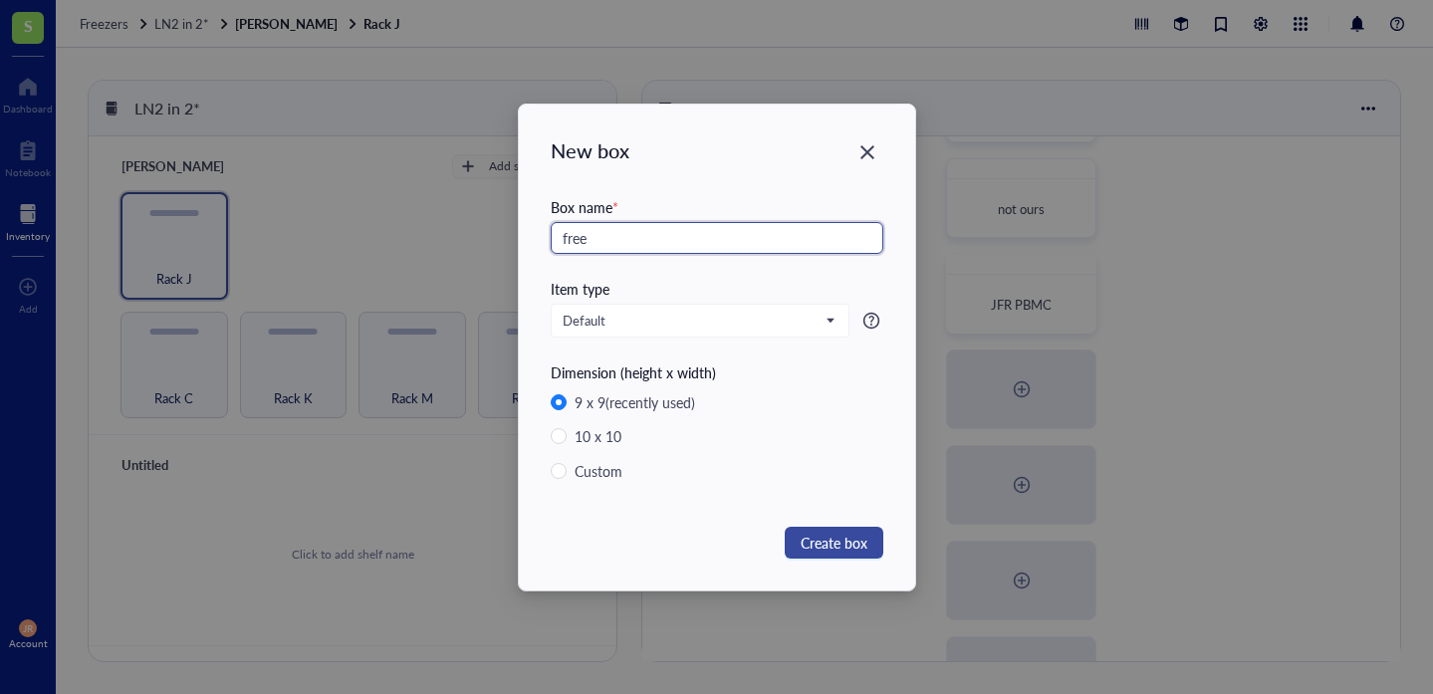
type input "free"
click at [840, 532] on span "Create box" at bounding box center [834, 543] width 67 height 22
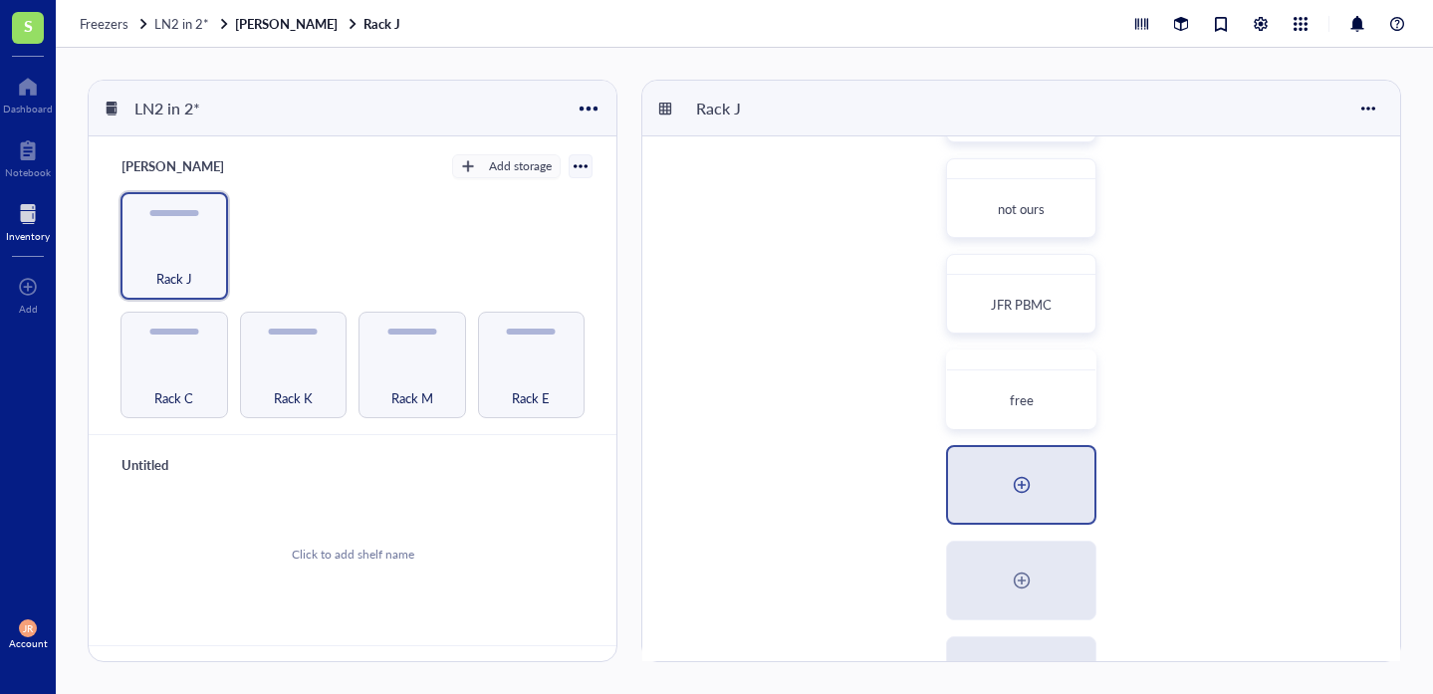
click at [1019, 488] on div at bounding box center [1022, 485] width 32 height 32
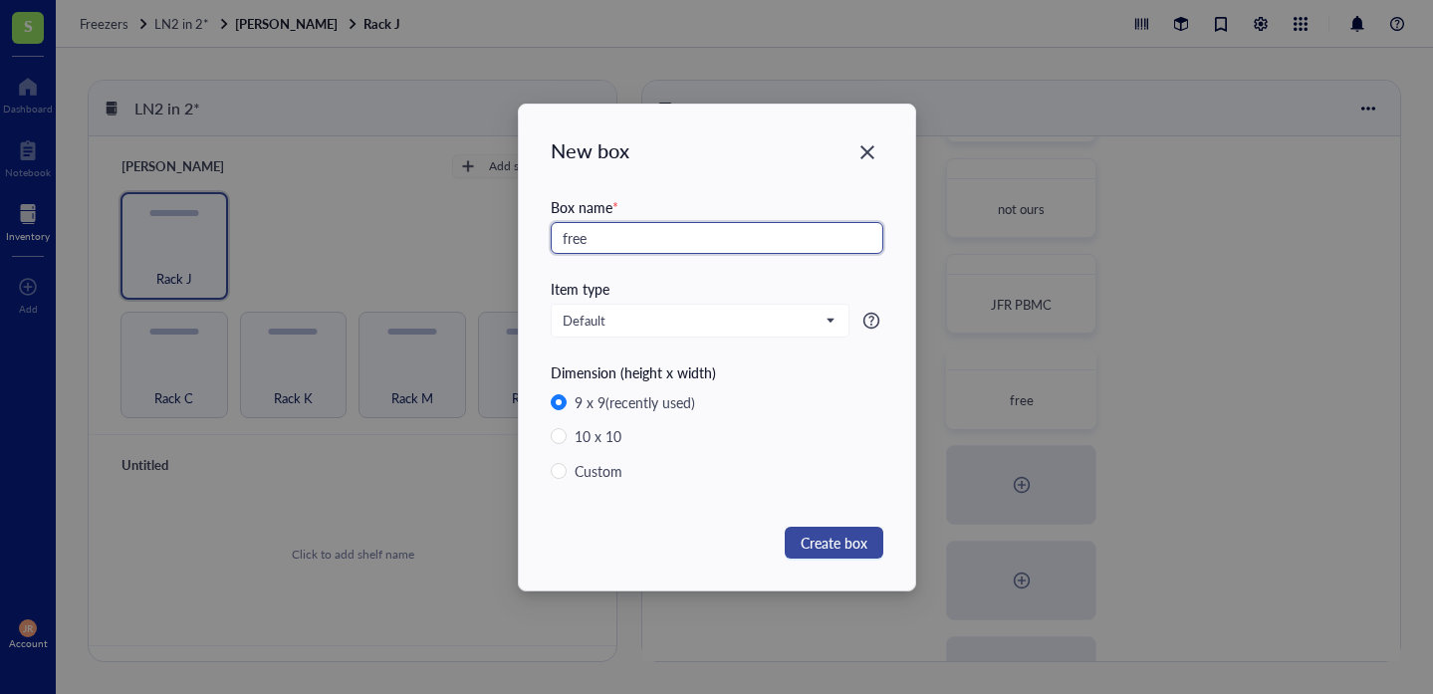
type input "free"
click at [833, 542] on span "Create box" at bounding box center [834, 543] width 67 height 22
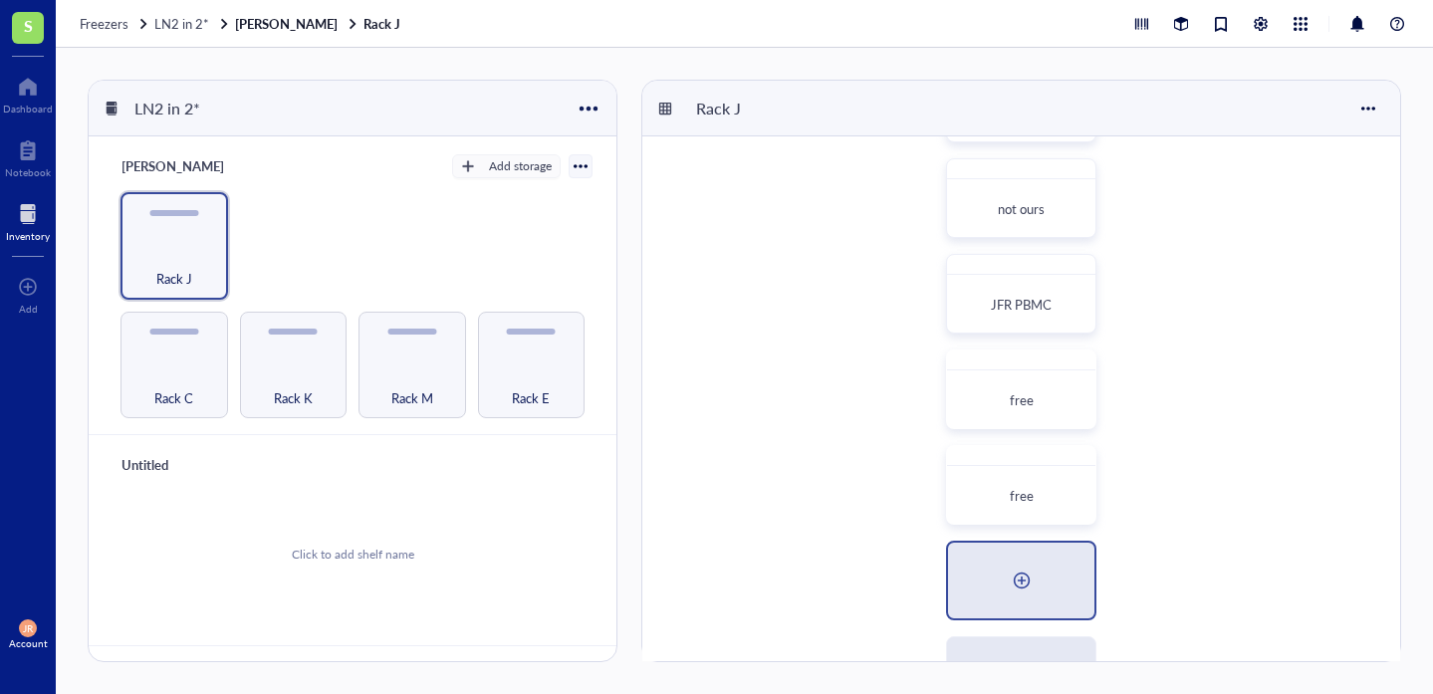
click at [1033, 585] on div at bounding box center [1022, 581] width 32 height 32
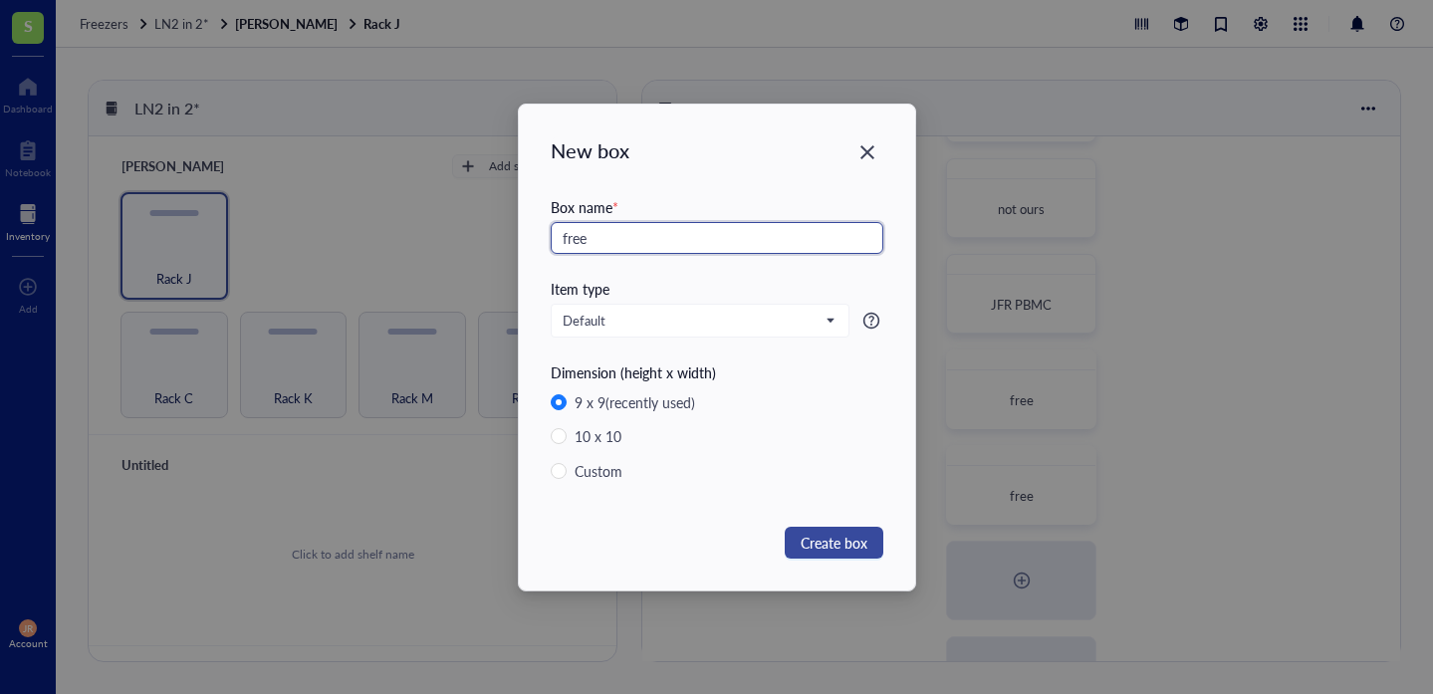
type input "free"
click at [827, 536] on span "Create box" at bounding box center [834, 543] width 67 height 22
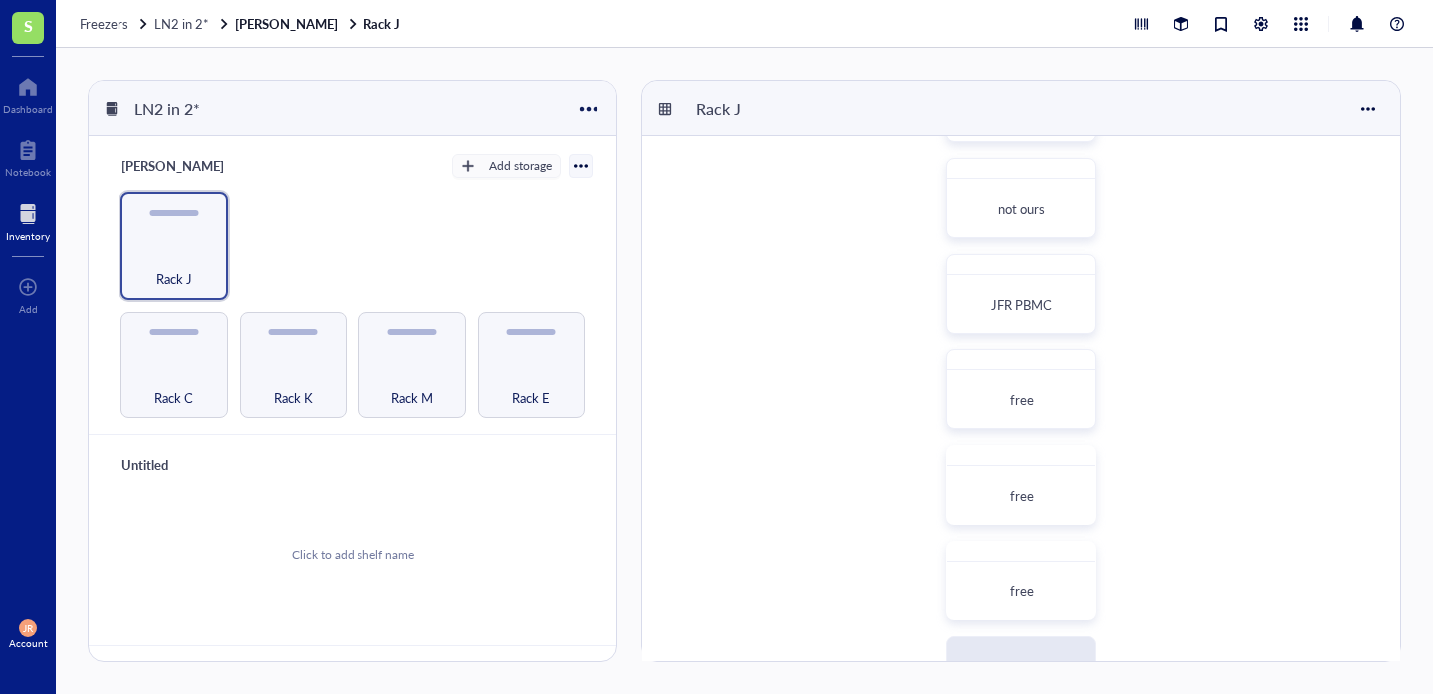
click at [1180, 510] on div "not ours not ours not ours not ours JFR PBMC free free free" at bounding box center [1022, 485] width 758 height 1275
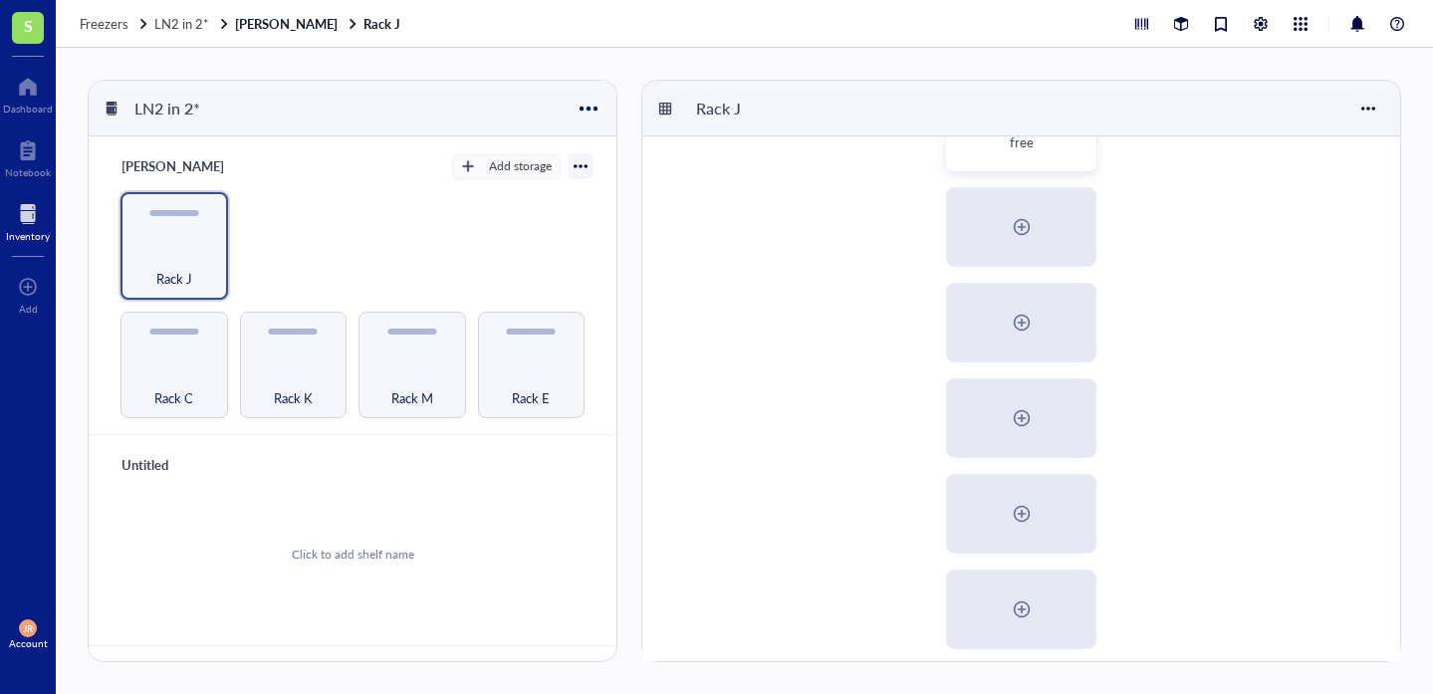
scroll to position [750, 0]
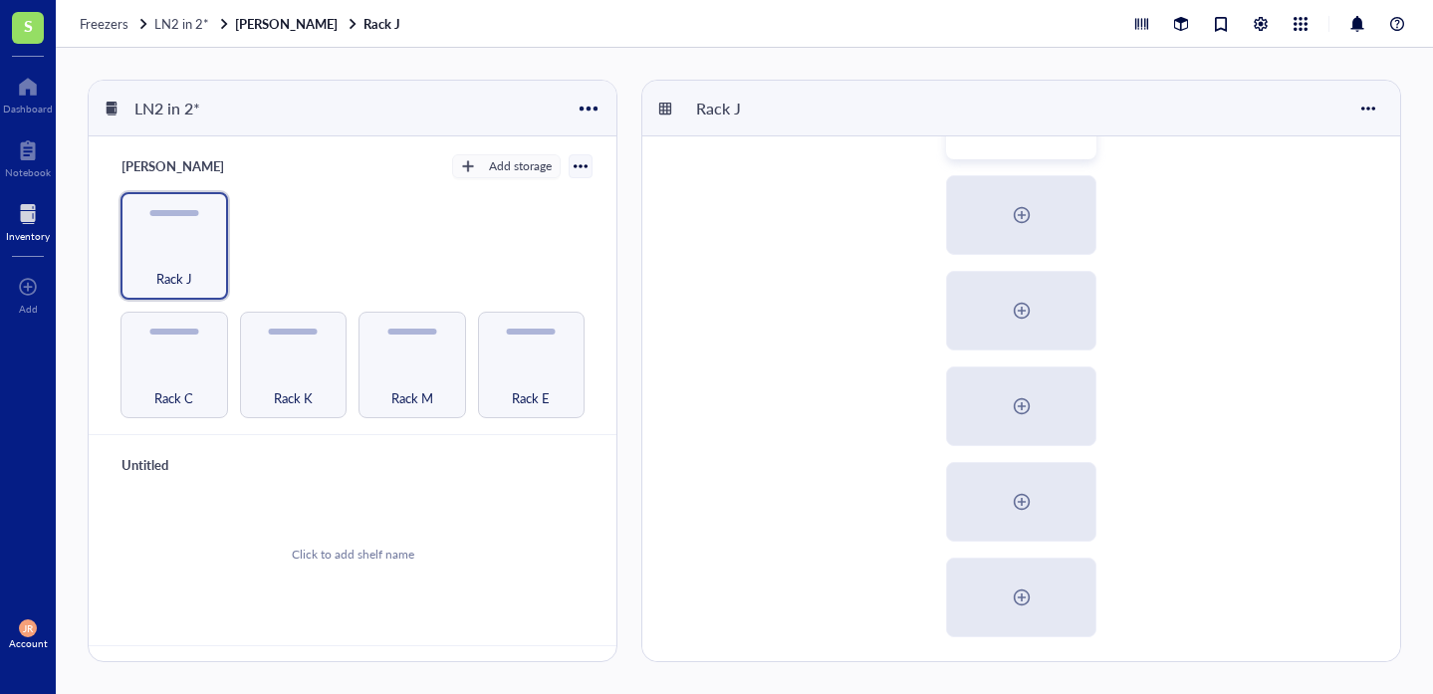
click at [590, 486] on div "Untitled Click to add shelf name" at bounding box center [353, 540] width 528 height 211
click at [170, 365] on div "Rack C" at bounding box center [174, 387] width 88 height 44
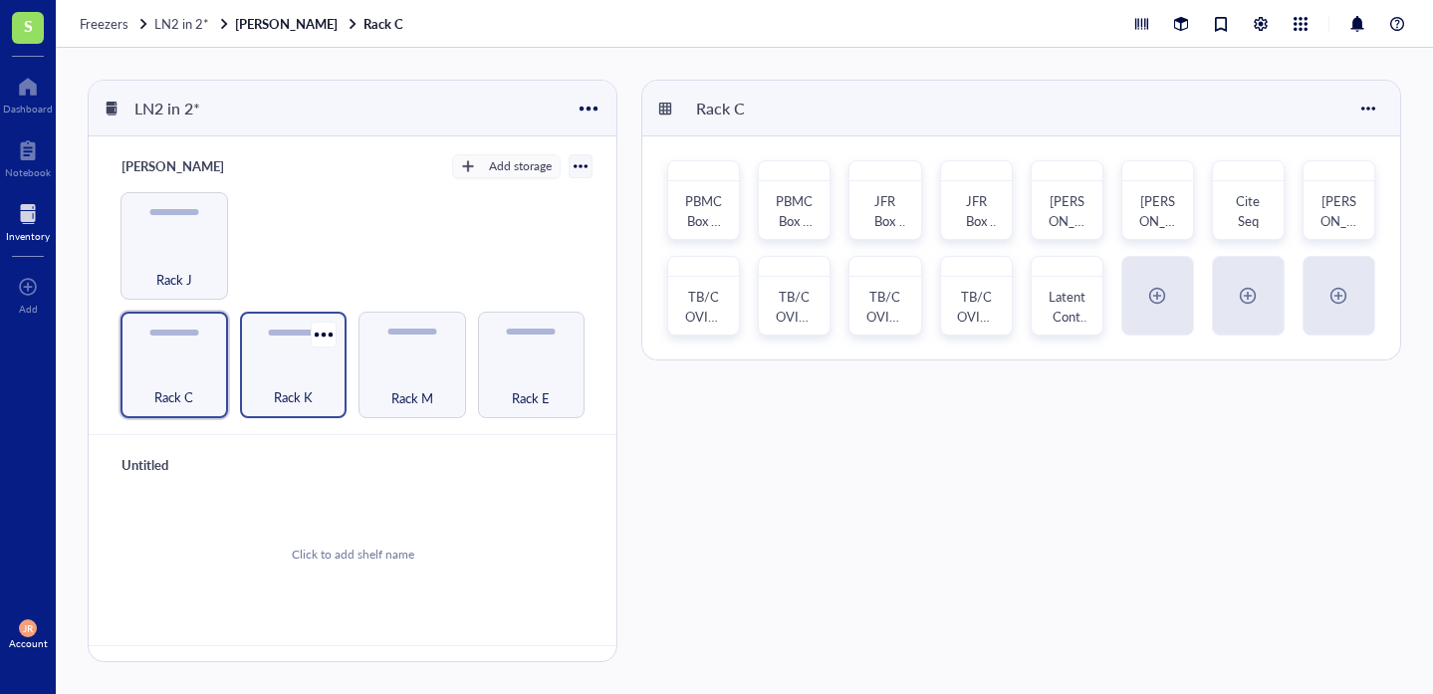
click at [276, 377] on div "Rack K" at bounding box center [294, 387] width 88 height 44
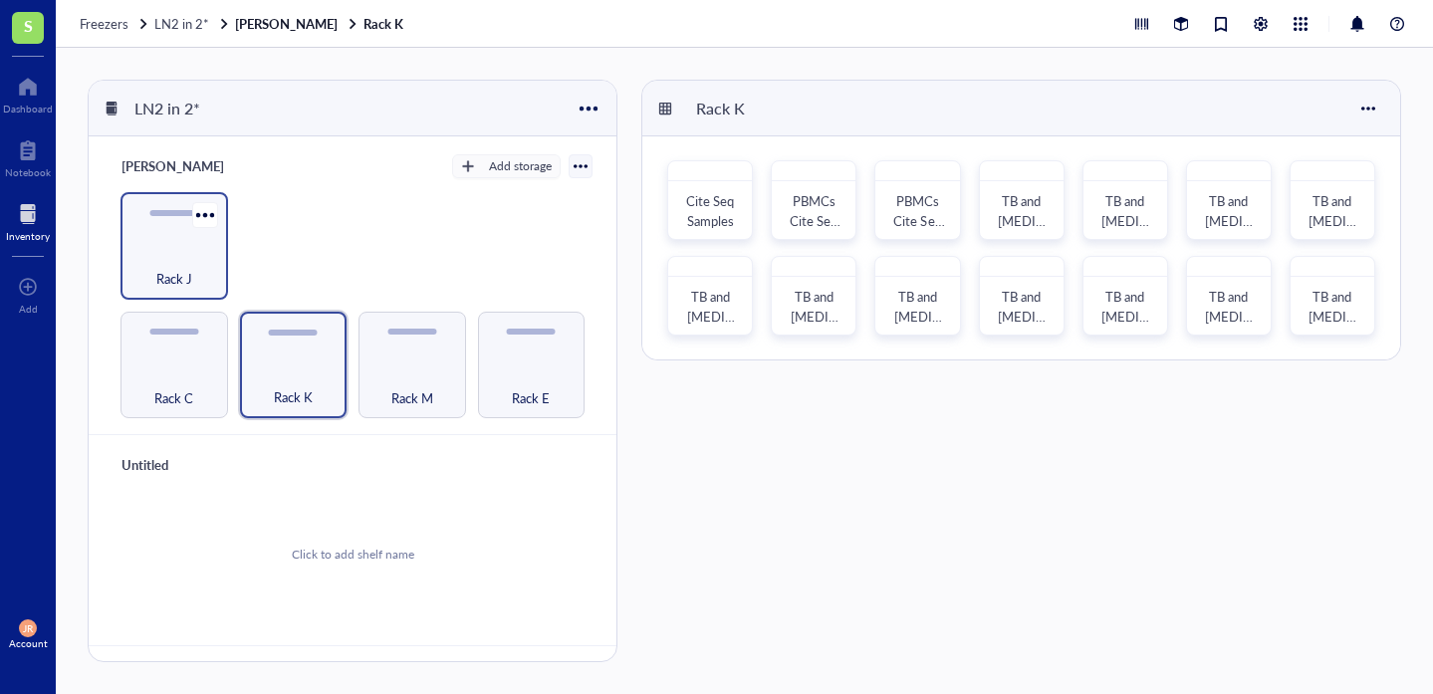
click at [187, 248] on div "Rack J" at bounding box center [174, 268] width 88 height 44
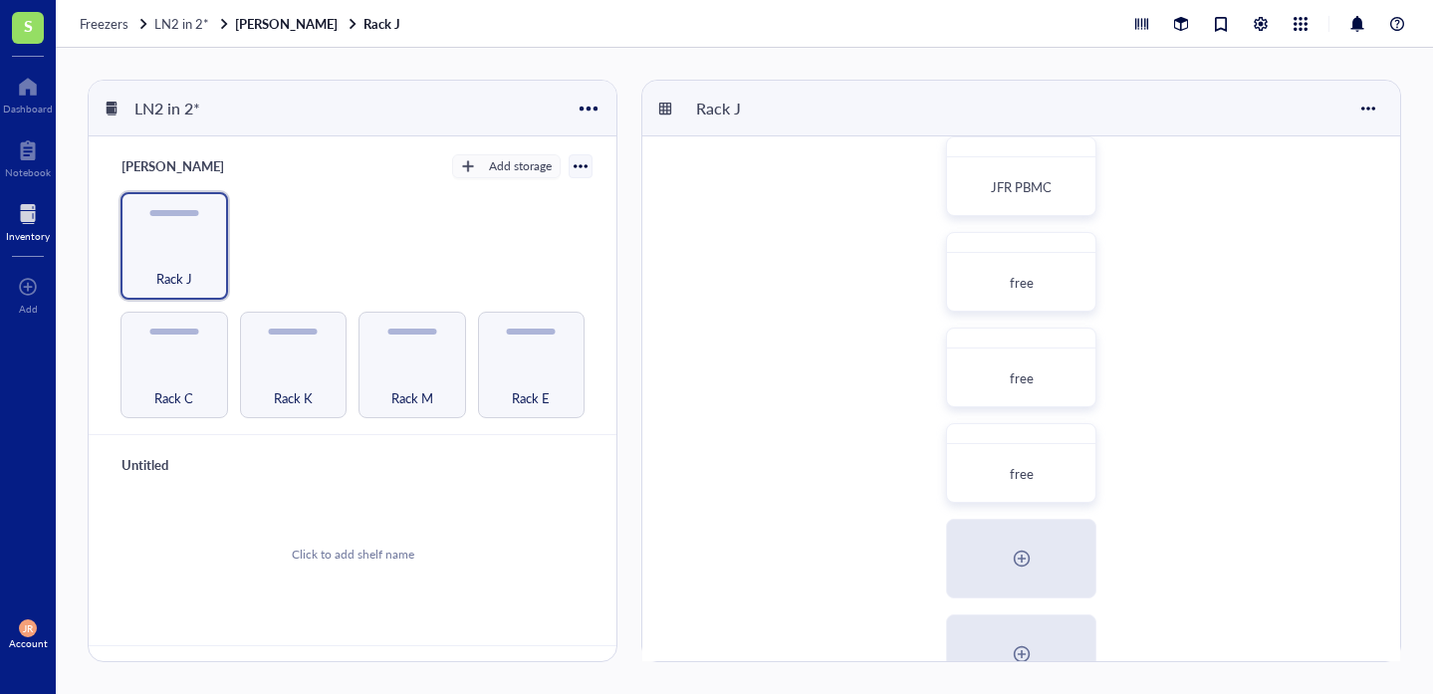
scroll to position [411, 0]
click at [32, 95] on div at bounding box center [28, 87] width 50 height 32
